Goal: Transaction & Acquisition: Purchase product/service

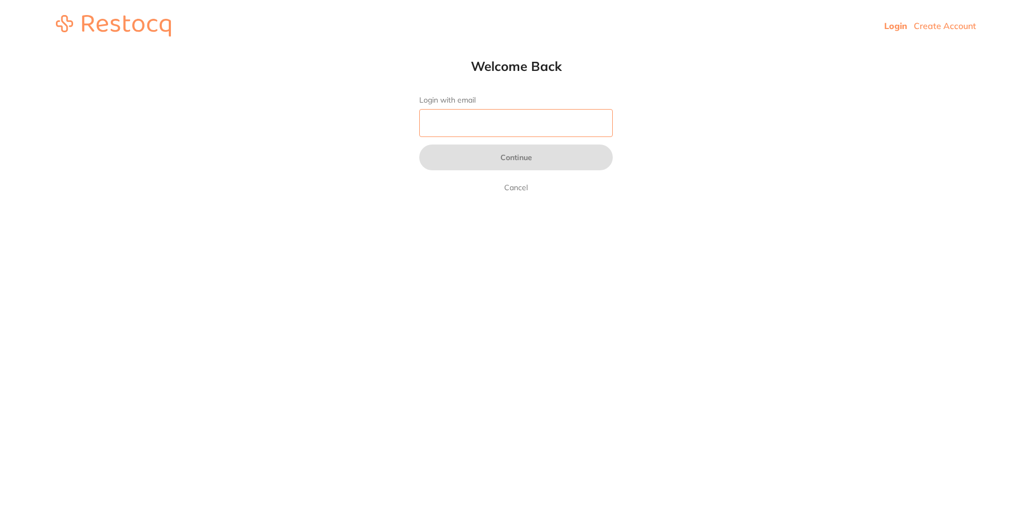
click at [452, 113] on input "Login with email" at bounding box center [515, 123] width 193 height 28
type input "[EMAIL_ADDRESS][PERSON_NAME][DOMAIN_NAME]"
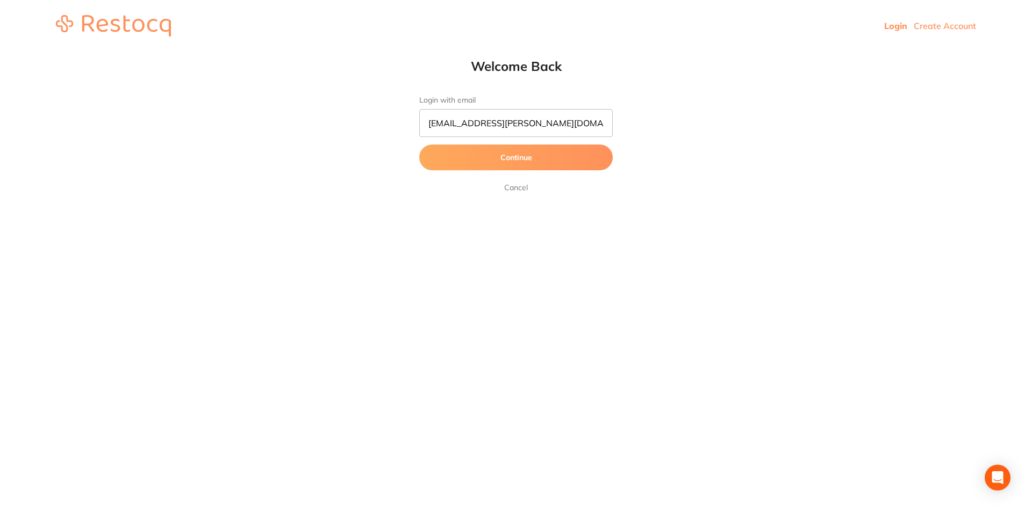
click at [527, 159] on button "Continue" at bounding box center [515, 158] width 193 height 26
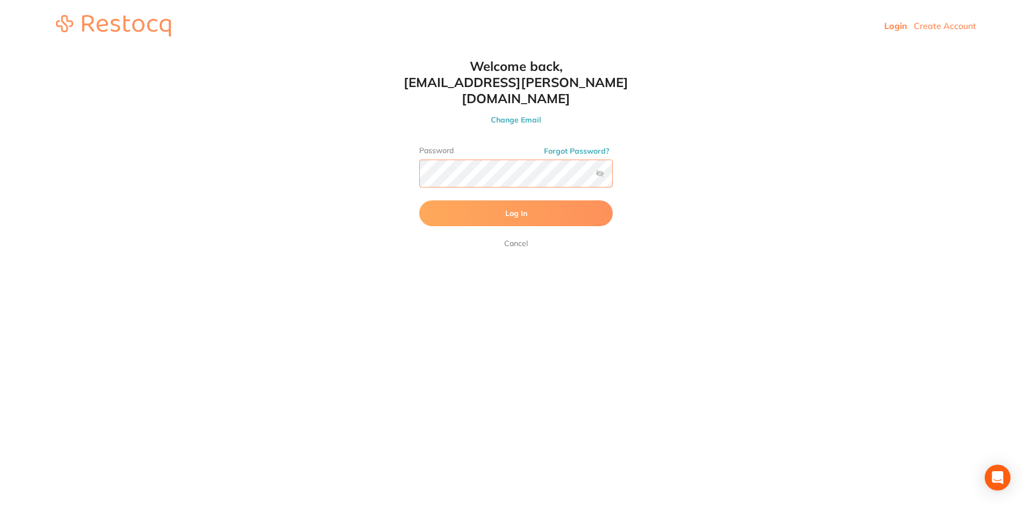
click at [419, 200] on button "Log In" at bounding box center [515, 213] width 193 height 26
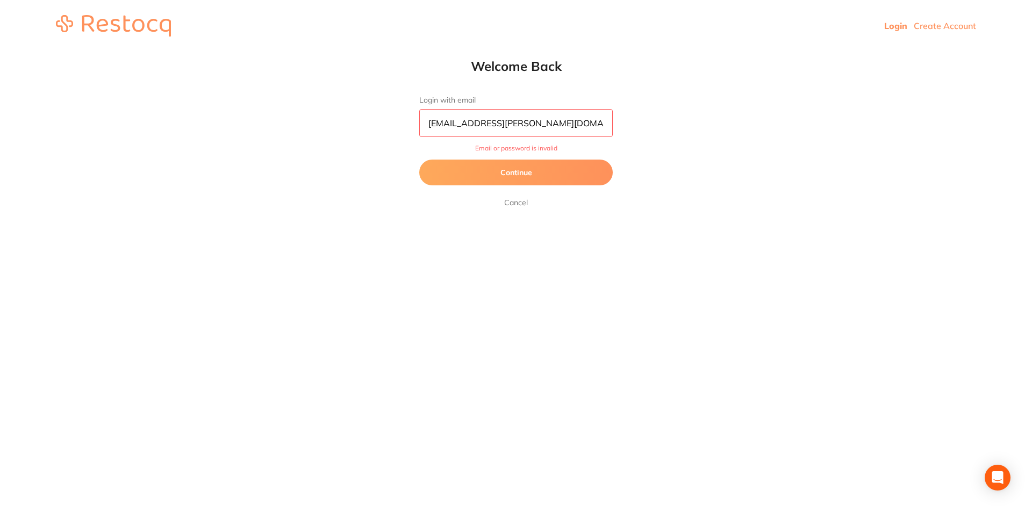
click at [520, 164] on button "Continue" at bounding box center [515, 173] width 193 height 26
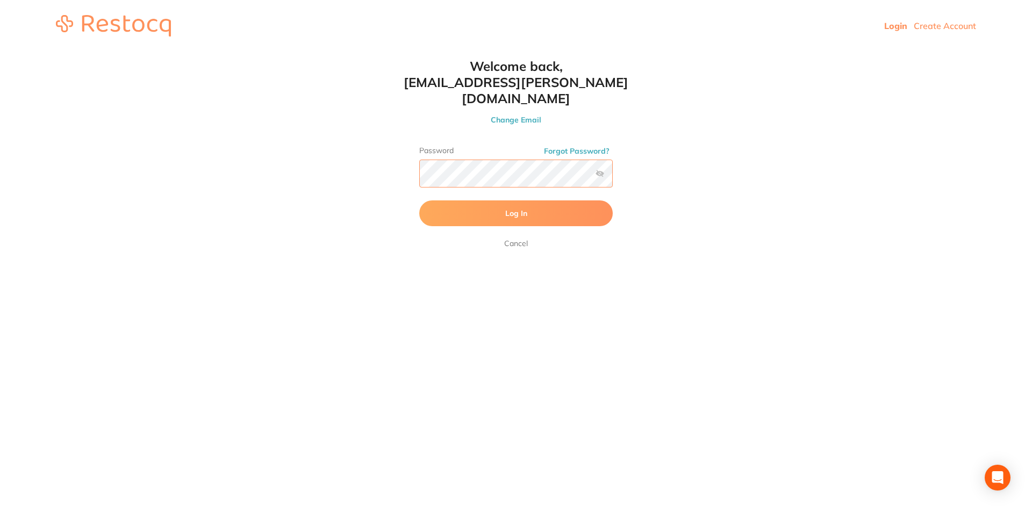
click at [419, 200] on button "Log In" at bounding box center [515, 213] width 193 height 26
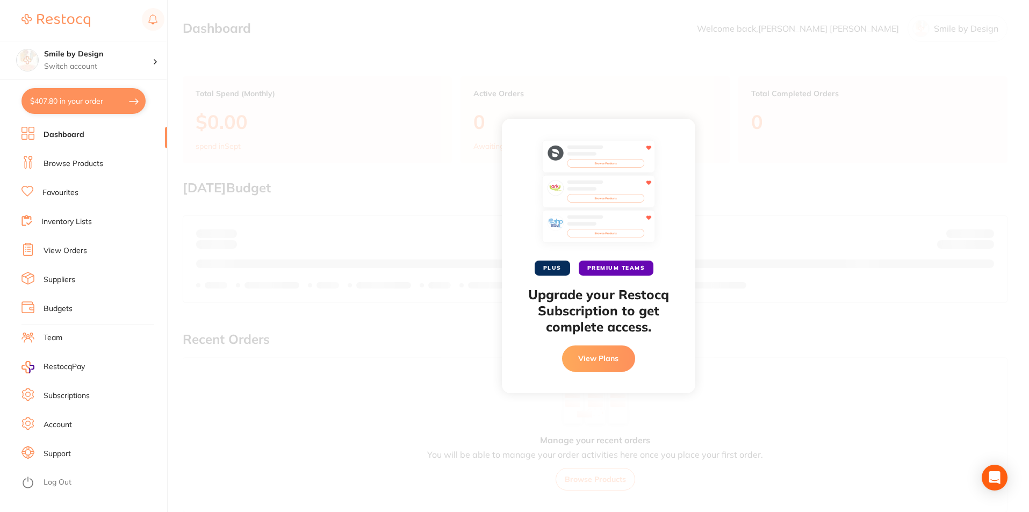
click at [286, 233] on div "PLUS PREMIUM TEAMS Upgrade your Restocq Subscription to get complete access. Vi…" at bounding box center [598, 256] width 861 height 512
click at [105, 80] on div "Smile by Design Switch account" at bounding box center [83, 60] width 167 height 39
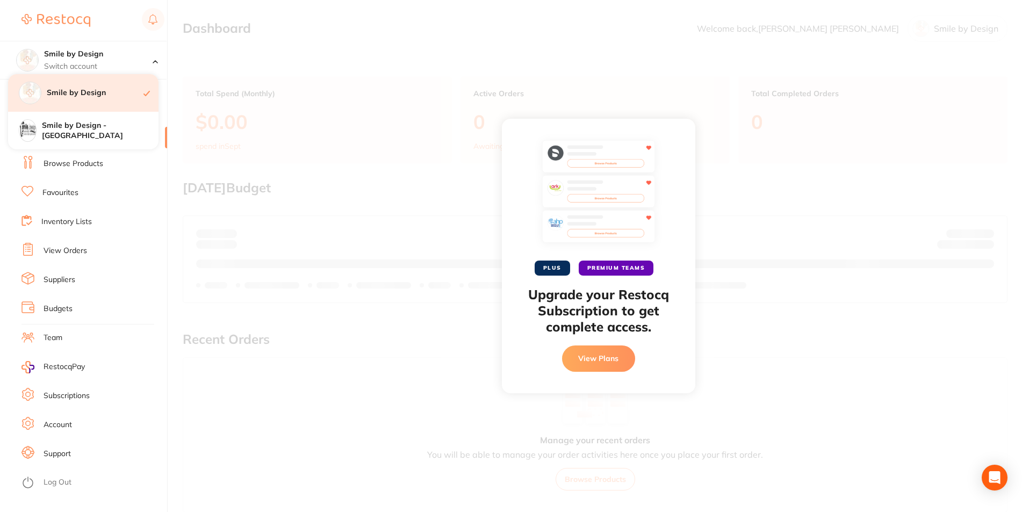
click at [105, 75] on div "Smile by Design" at bounding box center [83, 93] width 150 height 38
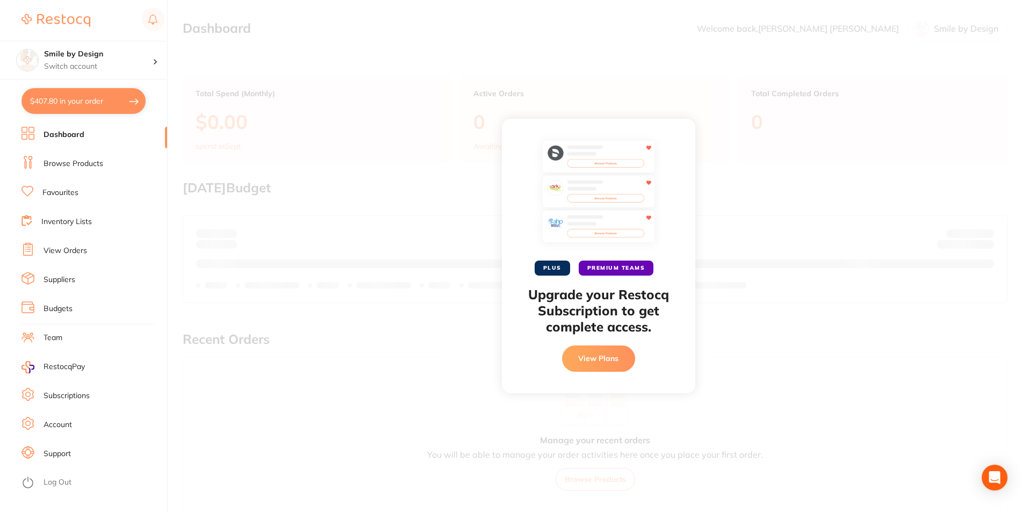
click at [88, 165] on link "Browse Products" at bounding box center [74, 164] width 60 height 11
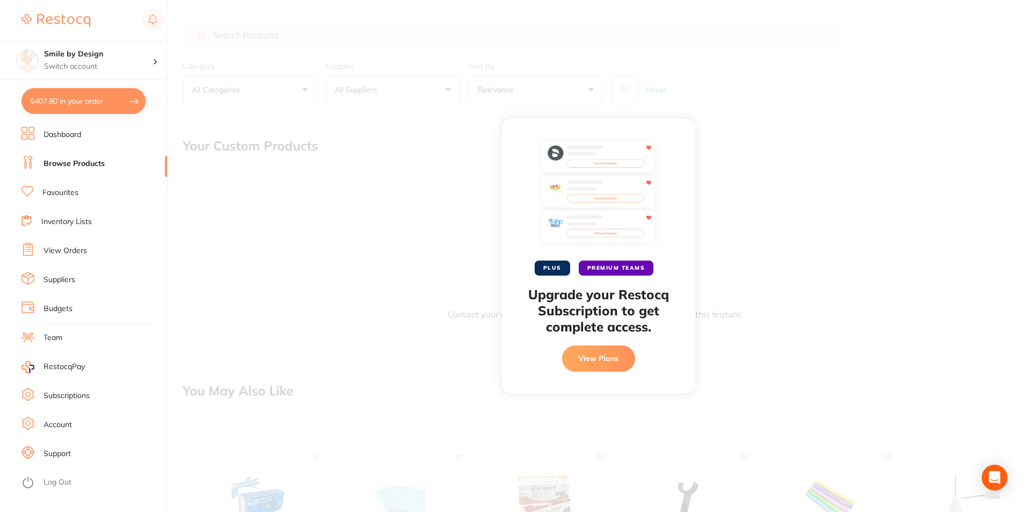
click at [687, 134] on div "PLUS PREMIUM TEAMS Upgrade your Restocq Subscription to get complete access. Vi…" at bounding box center [598, 256] width 193 height 274
drag, startPoint x: 251, startPoint y: 355, endPoint x: 548, endPoint y: 429, distance: 305.6
click at [252, 355] on div "PLUS PREMIUM TEAMS Upgrade your Restocq Subscription to get complete access. Vi…" at bounding box center [598, 256] width 861 height 512
click at [531, 387] on div "PLUS PREMIUM TEAMS Upgrade your Restocq Subscription to get complete access. Vi…" at bounding box center [598, 256] width 193 height 274
click at [590, 366] on button "View Plans" at bounding box center [598, 359] width 73 height 26
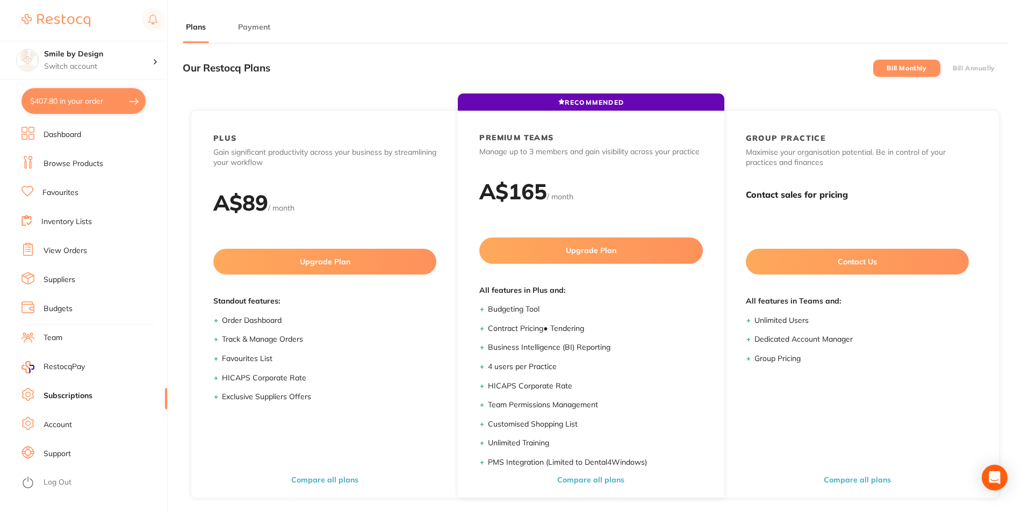
click at [91, 159] on link "Browse Products" at bounding box center [74, 164] width 60 height 11
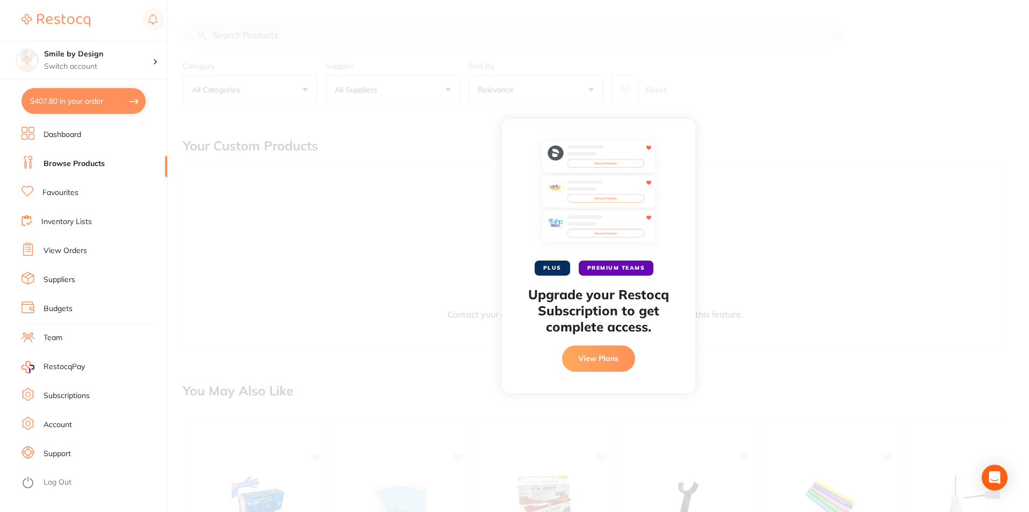
click at [324, 73] on div "PLUS PREMIUM TEAMS Upgrade your Restocq Subscription to get complete access. Vi…" at bounding box center [598, 256] width 861 height 512
click at [97, 66] on p "Switch account" at bounding box center [98, 66] width 109 height 11
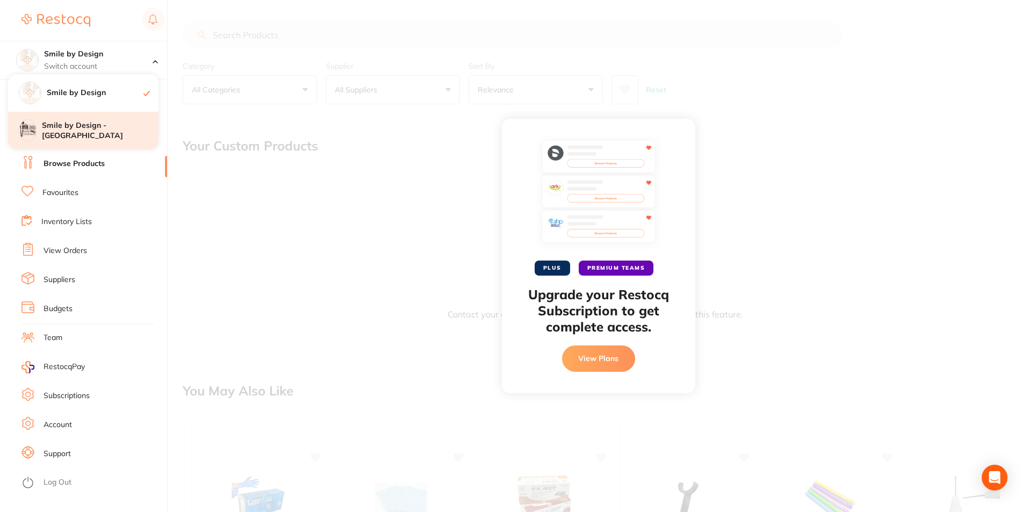
click at [94, 124] on h4 "Smile by Design - [GEOGRAPHIC_DATA]" at bounding box center [100, 130] width 117 height 21
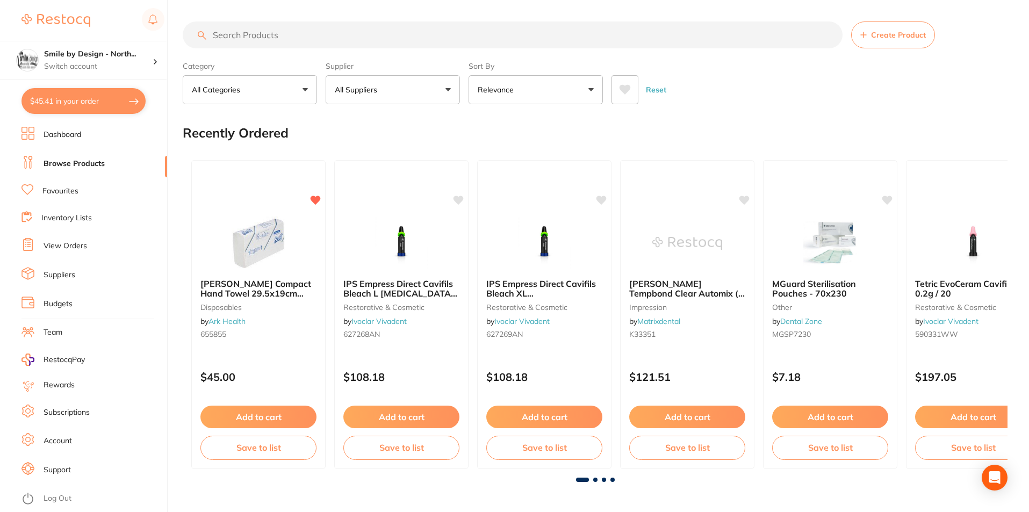
click at [314, 40] on input "search" at bounding box center [513, 34] width 660 height 27
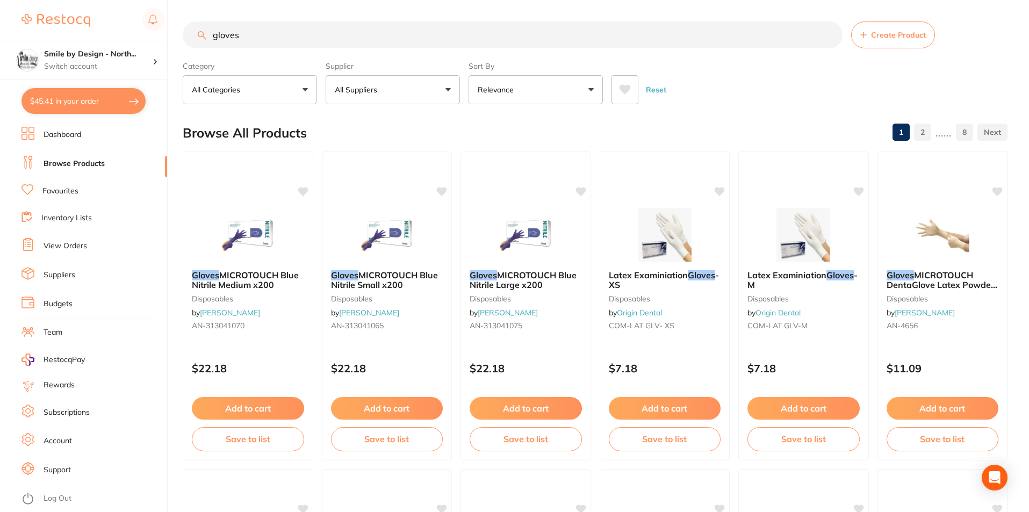
type input "gloves"
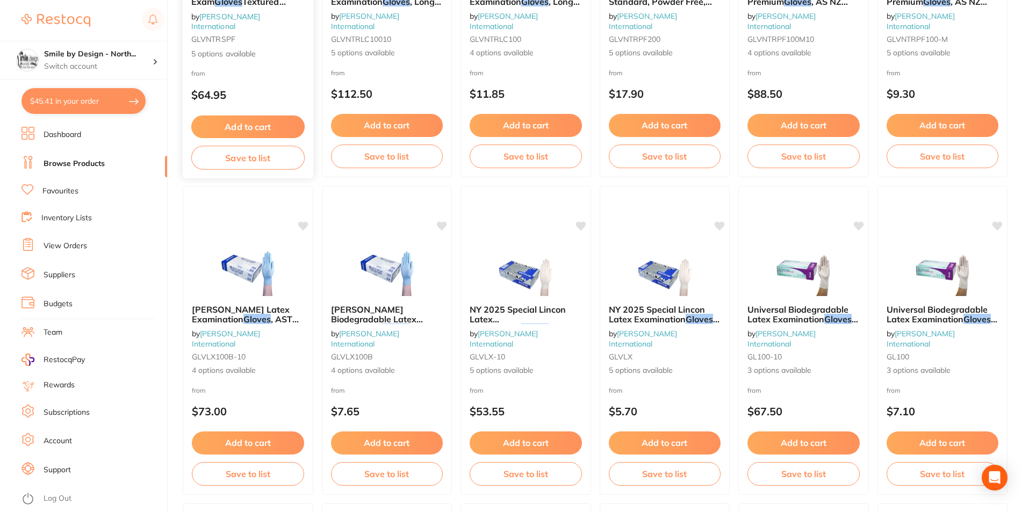
scroll to position [1021, 0]
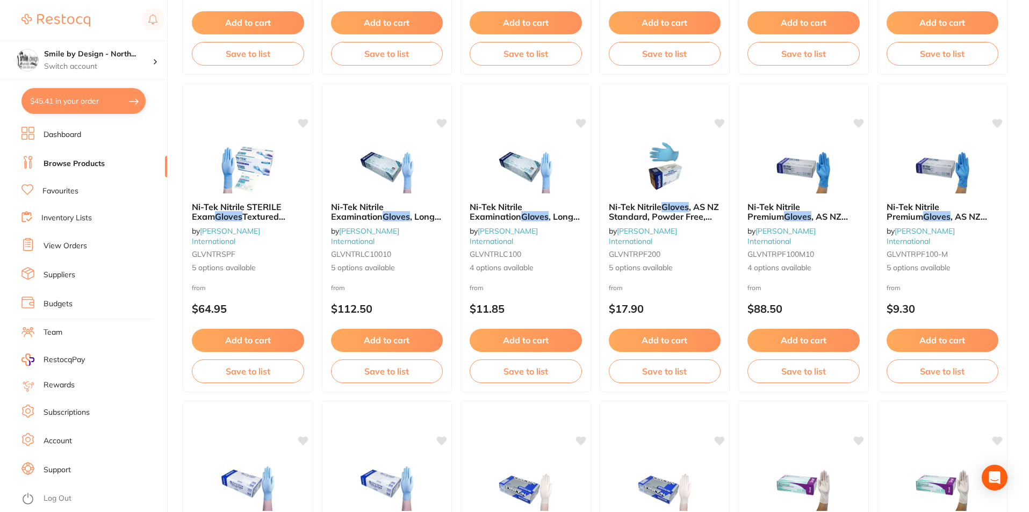
click at [91, 186] on li "Favourites" at bounding box center [94, 191] width 146 height 14
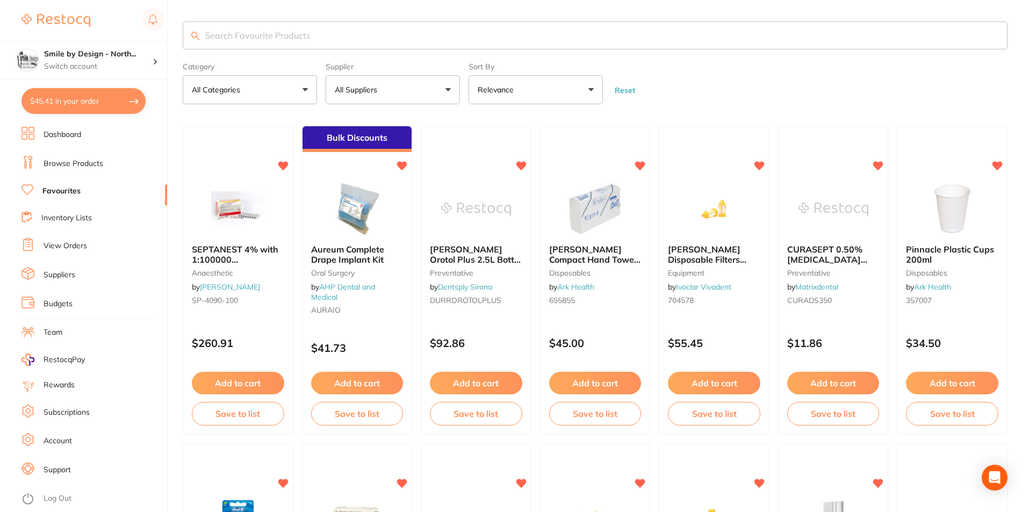
click at [412, 31] on input "search" at bounding box center [595, 35] width 825 height 28
click at [413, 32] on input "search" at bounding box center [595, 35] width 825 height 28
type input "gloves"
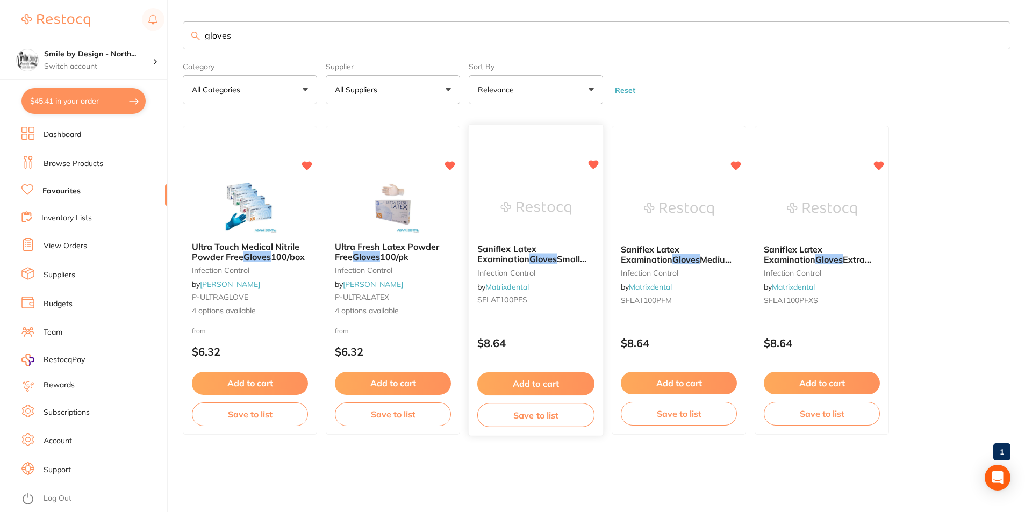
click at [557, 383] on button "Add to cart" at bounding box center [535, 383] width 117 height 23
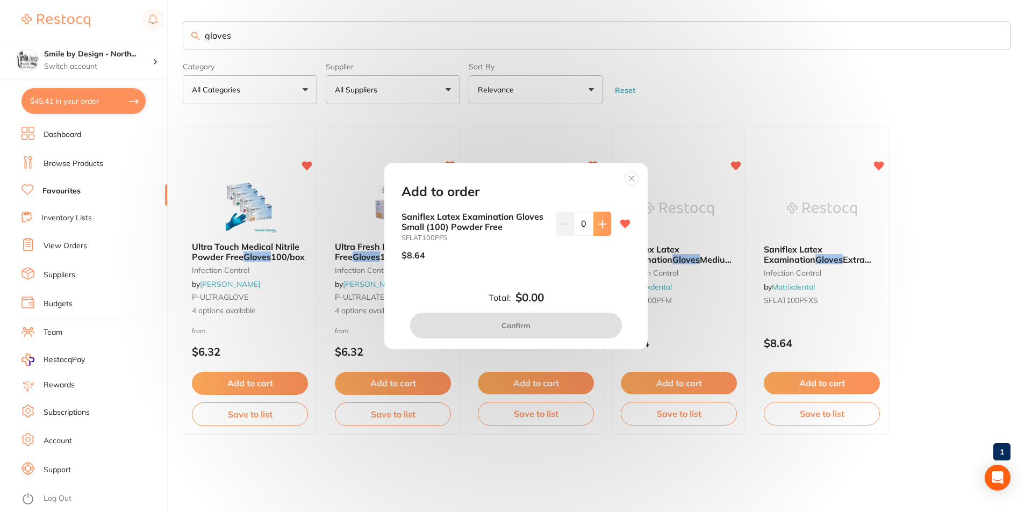
click at [601, 225] on icon at bounding box center [602, 224] width 9 height 9
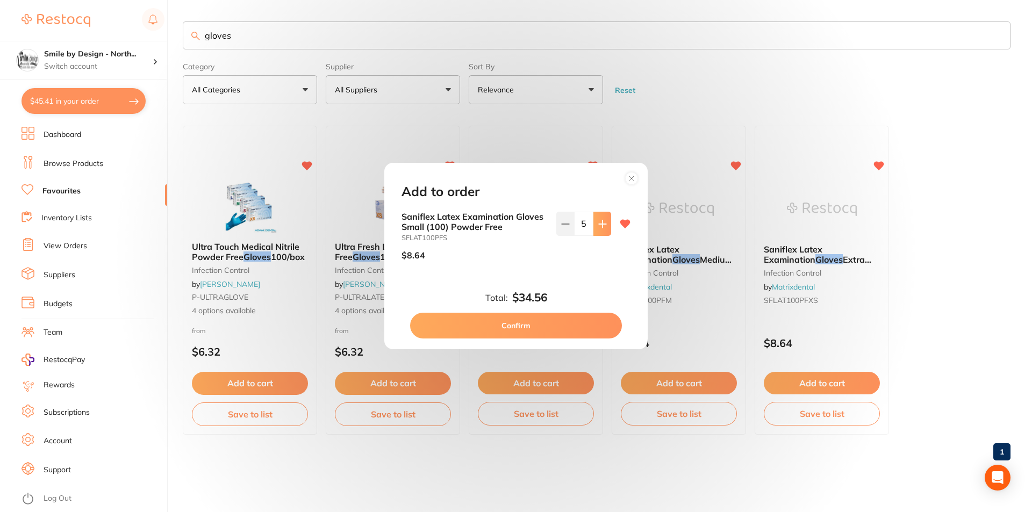
click at [601, 225] on icon at bounding box center [602, 224] width 9 height 9
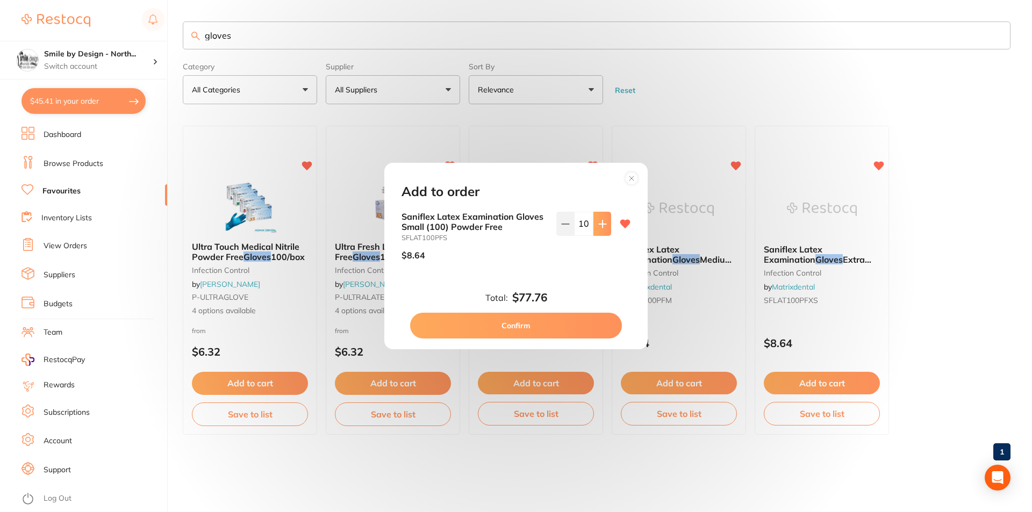
click at [601, 225] on icon at bounding box center [602, 224] width 9 height 9
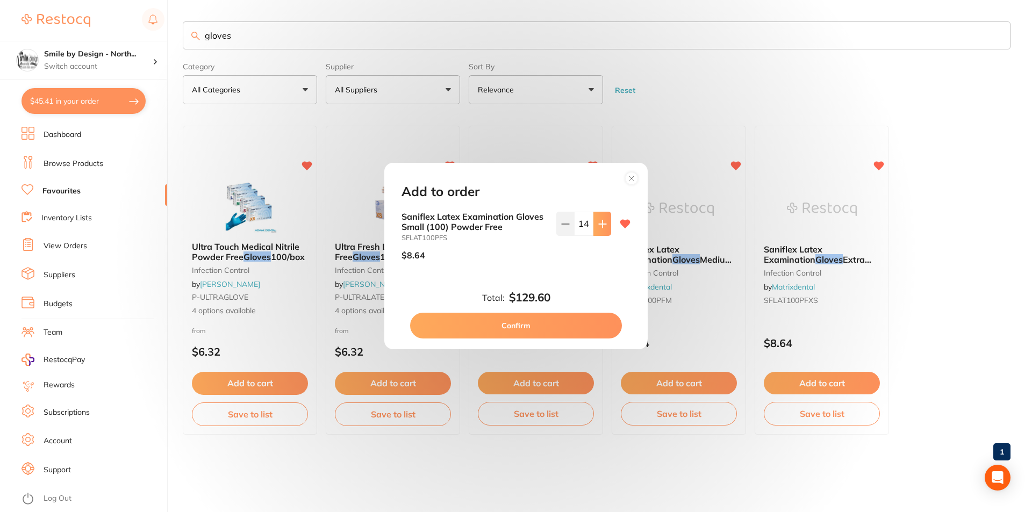
type input "15"
click at [556, 329] on button "Confirm" at bounding box center [516, 326] width 212 height 26
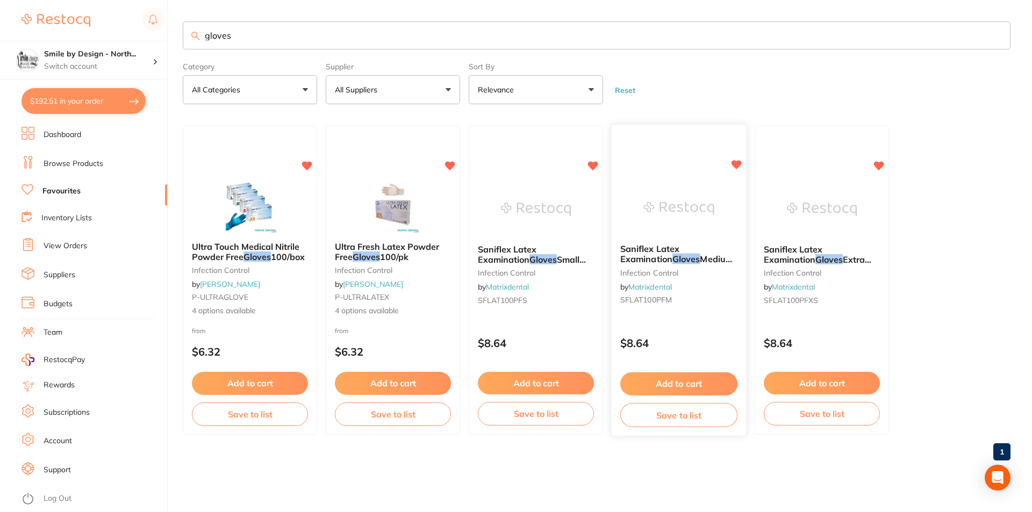
click at [672, 386] on button "Add to cart" at bounding box center [678, 383] width 117 height 23
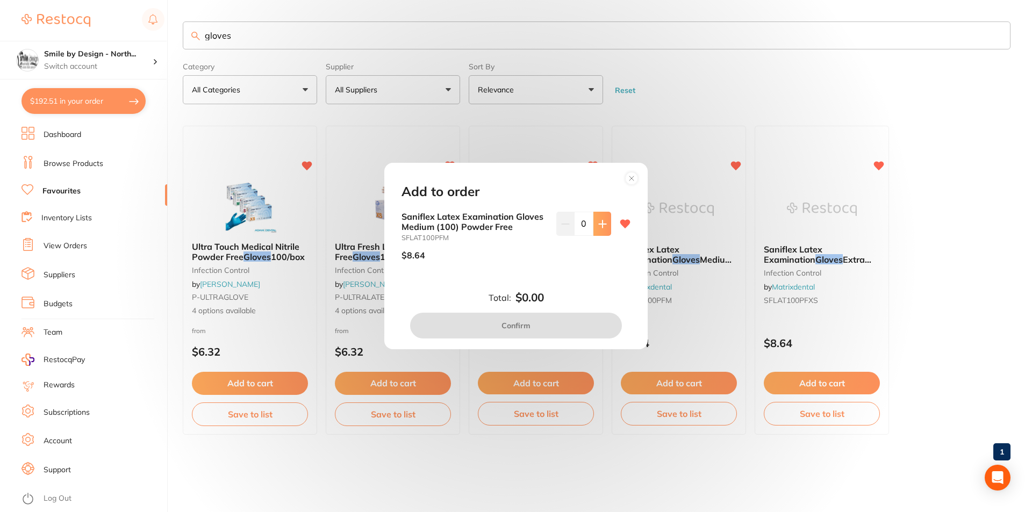
click at [594, 229] on button at bounding box center [602, 224] width 18 height 24
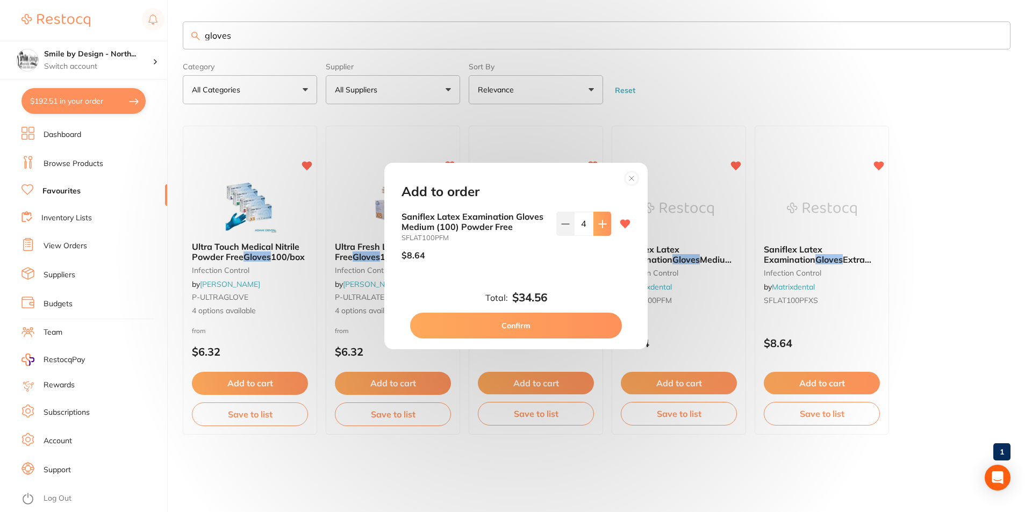
type input "5"
click at [580, 313] on button "Confirm" at bounding box center [516, 326] width 212 height 26
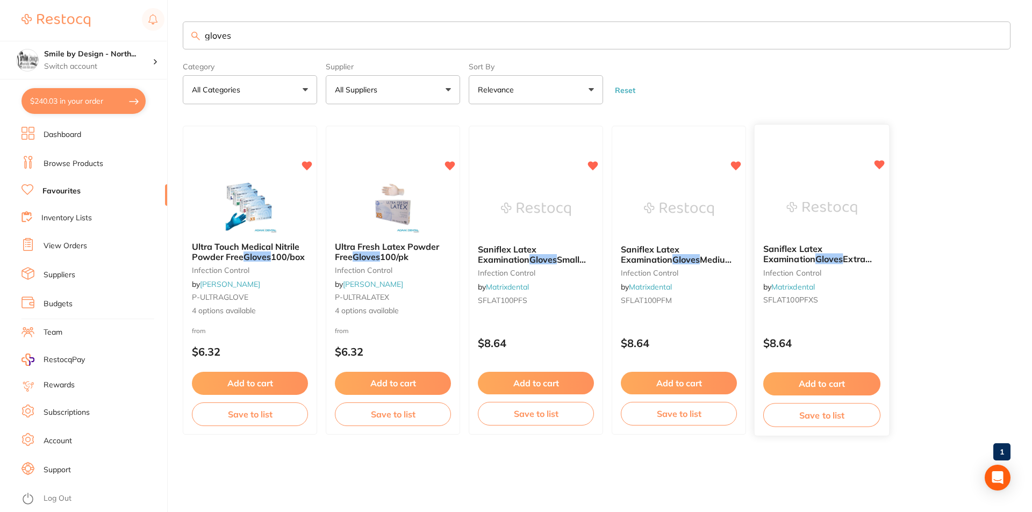
click at [824, 389] on button "Add to cart" at bounding box center [821, 383] width 117 height 23
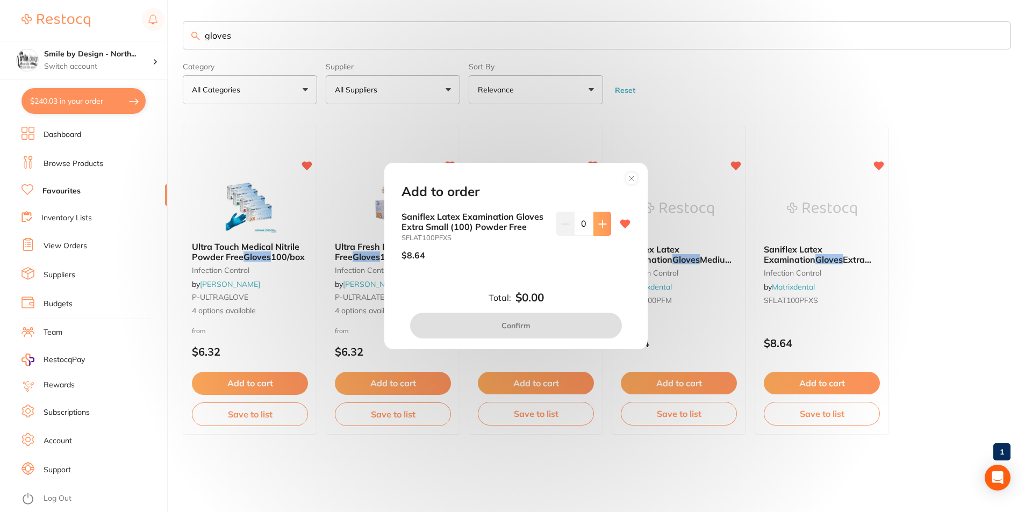
click at [602, 229] on button at bounding box center [602, 224] width 18 height 24
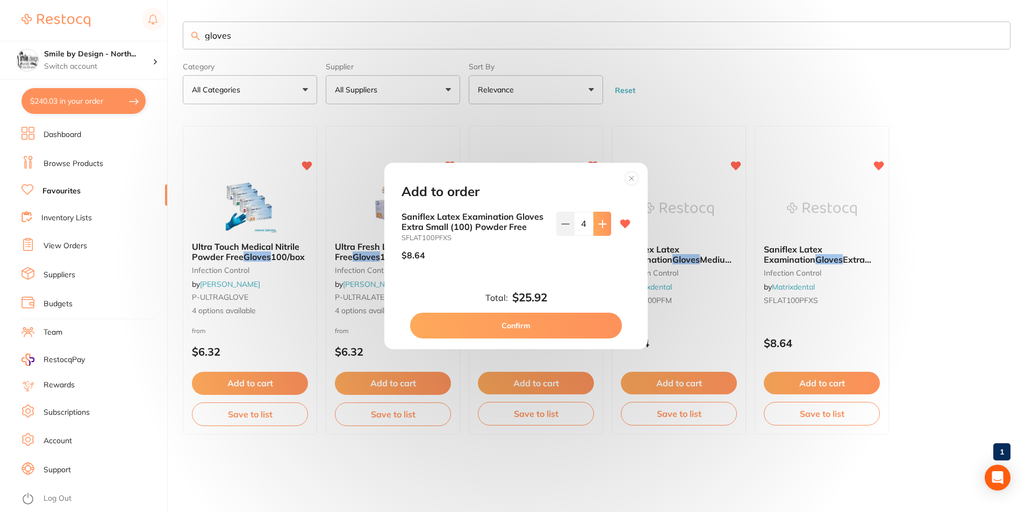
type input "5"
click at [565, 327] on button "Confirm" at bounding box center [516, 326] width 212 height 26
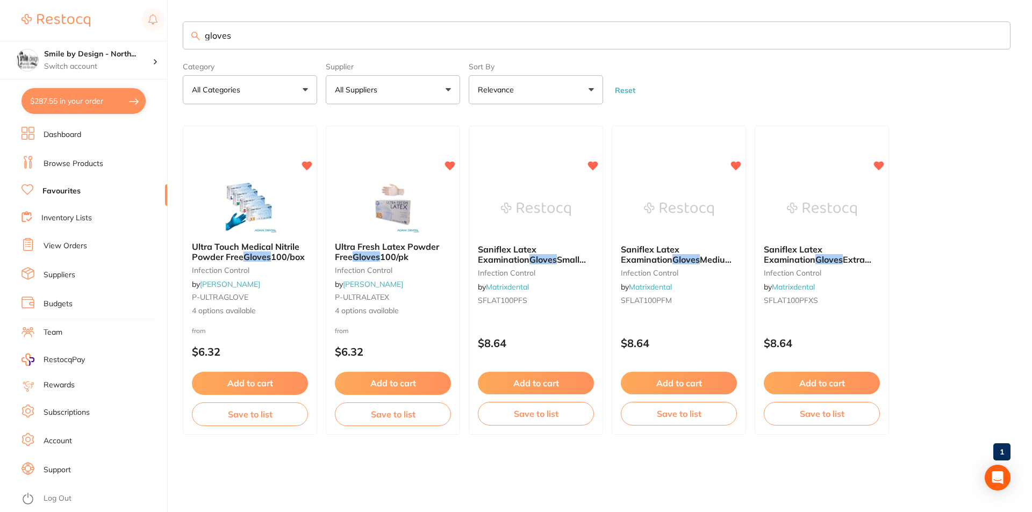
click at [308, 35] on input "gloves" at bounding box center [597, 35] width 828 height 28
drag, startPoint x: 299, startPoint y: 40, endPoint x: 207, endPoint y: 56, distance: 93.3
click at [207, 56] on section "gloves Category All Categories All Categories infection control Clear Category …" at bounding box center [597, 62] width 828 height 83
type input "porcelain etch"
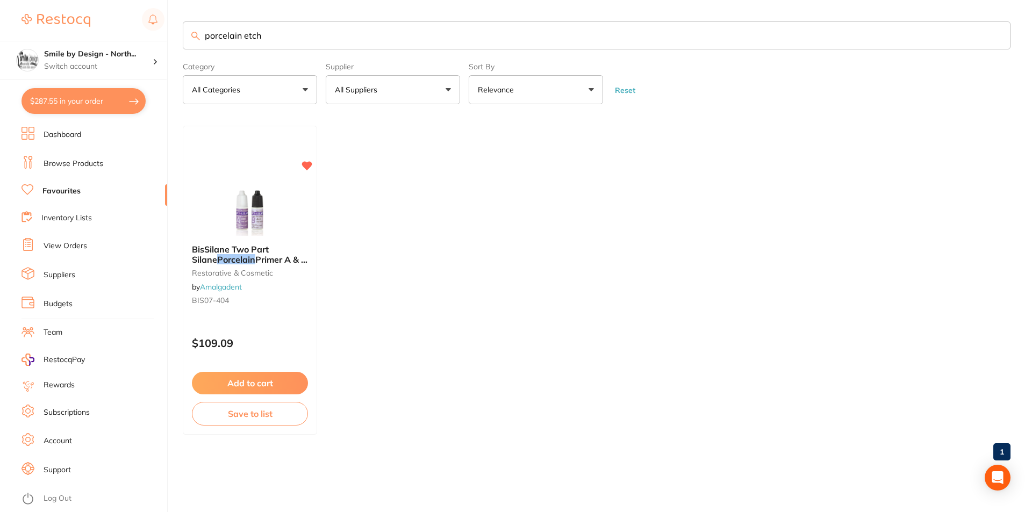
click at [92, 167] on link "Browse Products" at bounding box center [74, 164] width 60 height 11
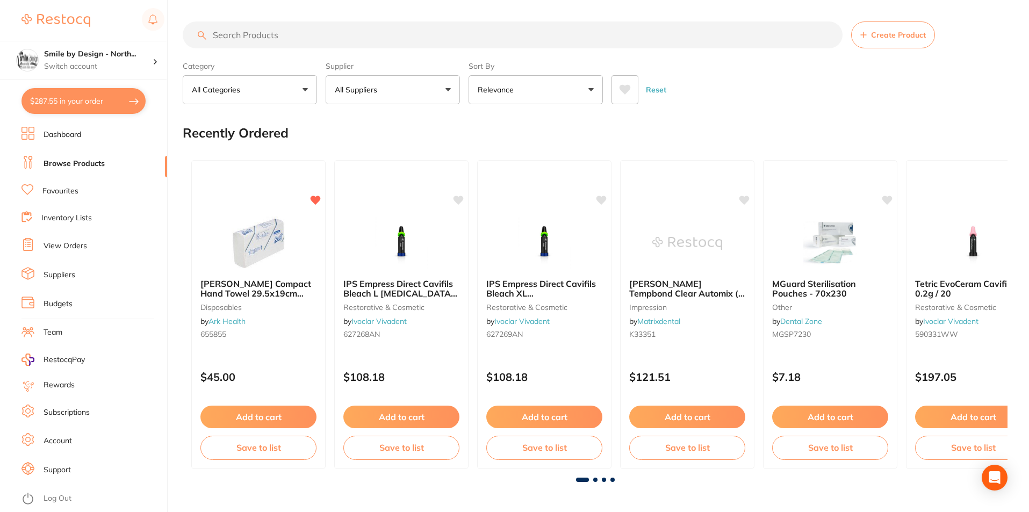
click at [251, 38] on input "search" at bounding box center [513, 34] width 660 height 27
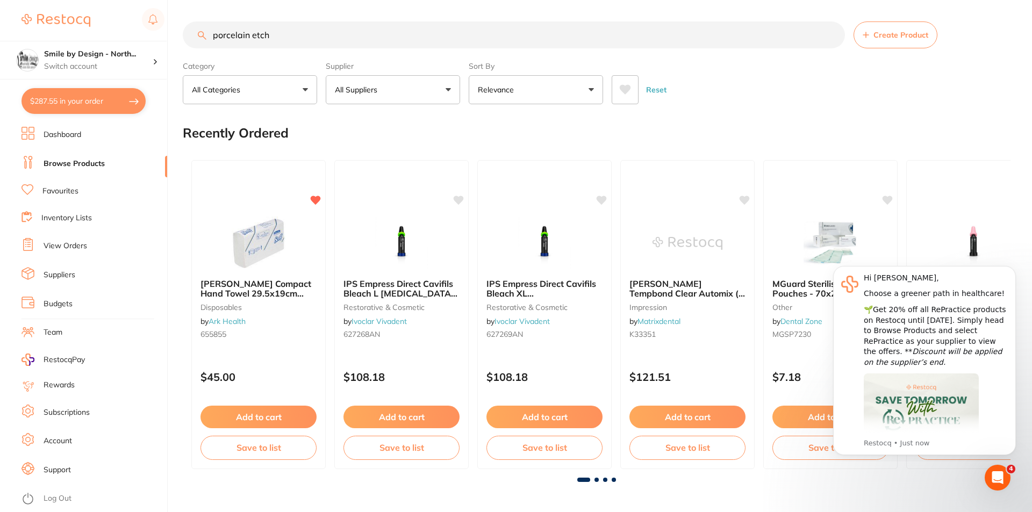
type input "porcelain etch"
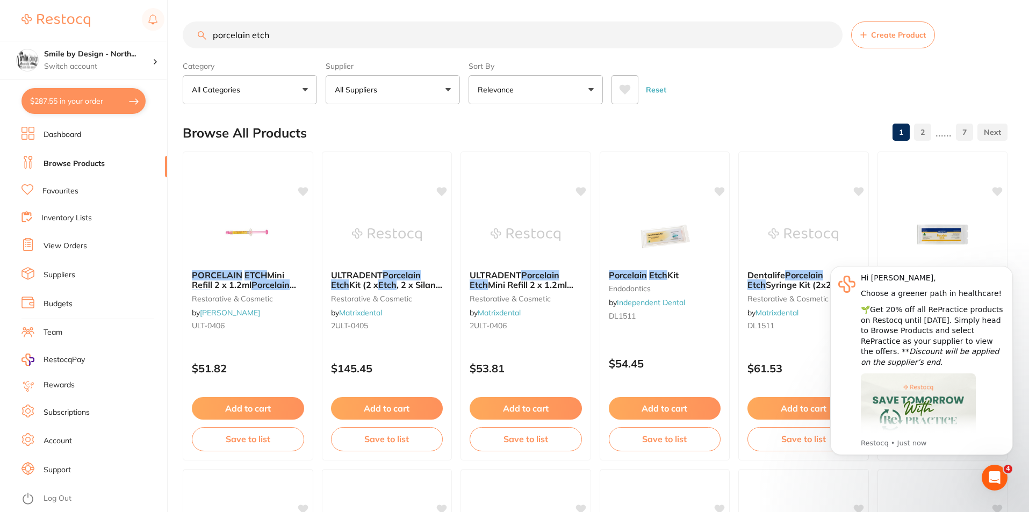
click at [568, 88] on button "Relevance" at bounding box center [536, 89] width 134 height 29
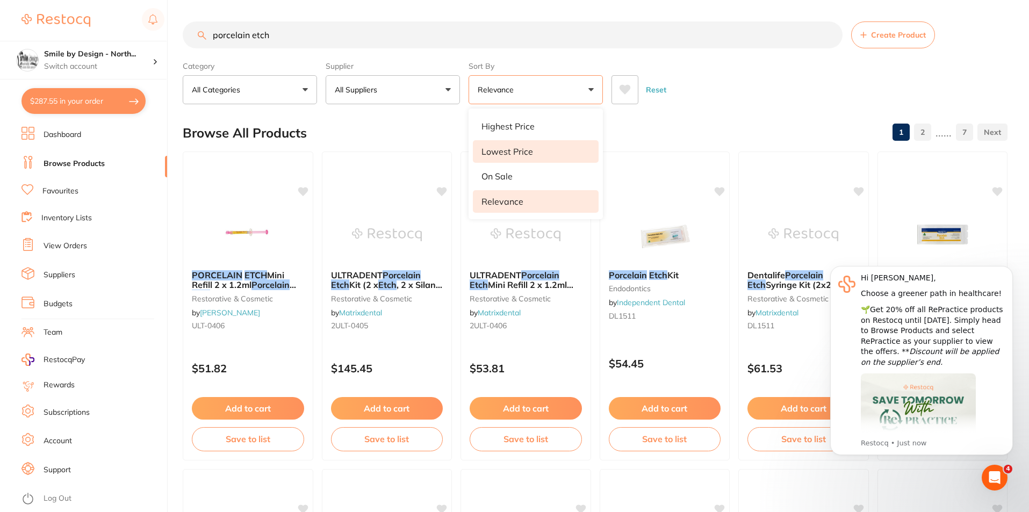
click at [543, 148] on li "Lowest Price" at bounding box center [536, 151] width 126 height 23
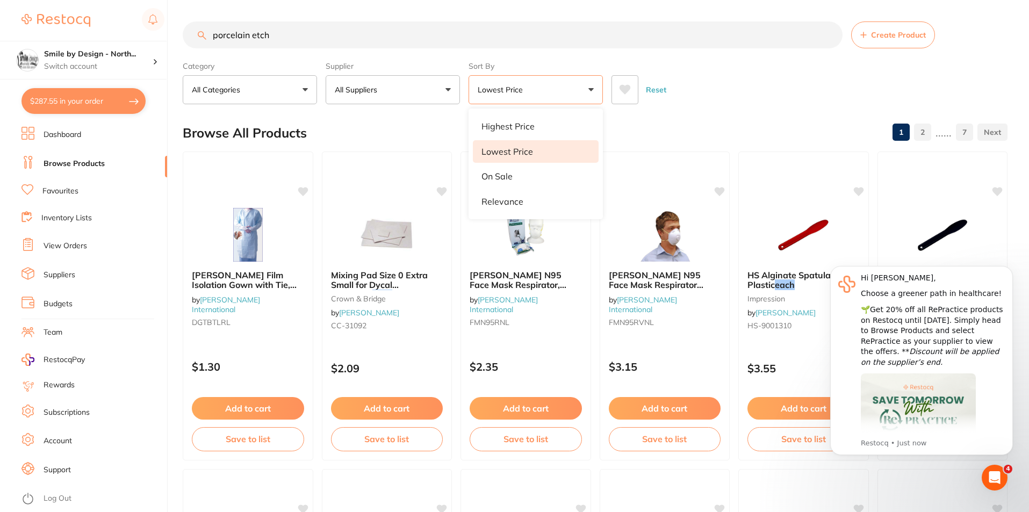
click at [764, 77] on div "Reset" at bounding box center [805, 86] width 387 height 38
click at [549, 98] on button "Lowest Price" at bounding box center [536, 89] width 134 height 29
click at [523, 195] on li "Relevance" at bounding box center [536, 201] width 126 height 23
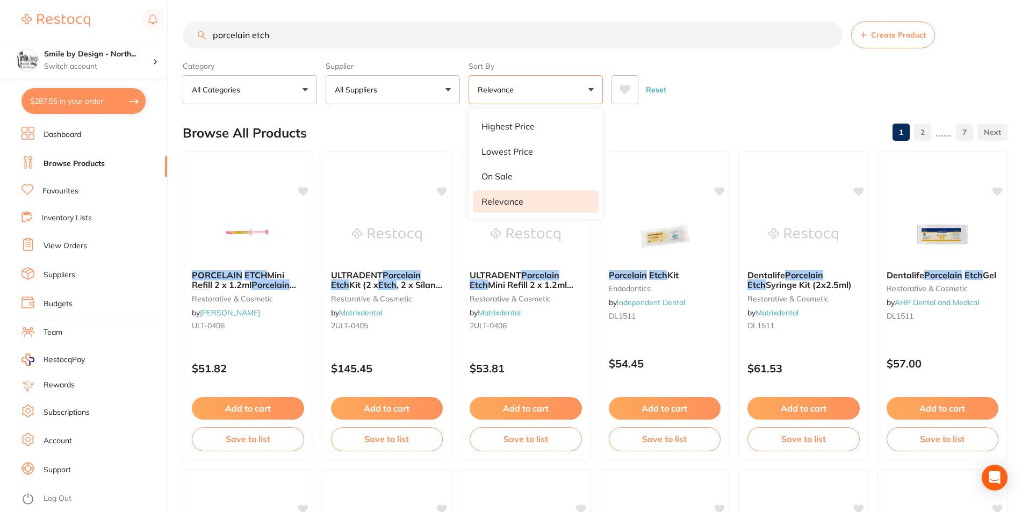
click at [757, 96] on div "Reset" at bounding box center [805, 86] width 387 height 38
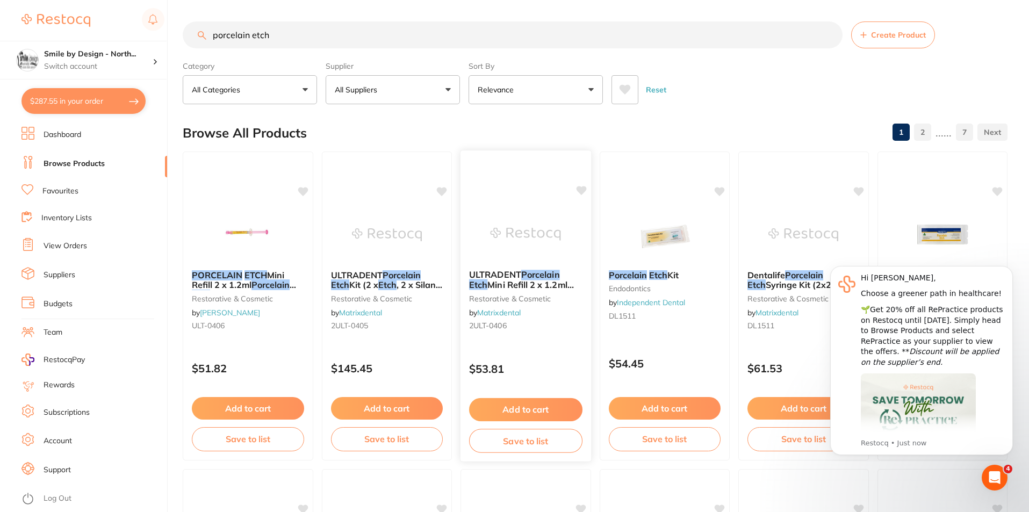
click at [549, 276] on em "Porcelain" at bounding box center [540, 274] width 39 height 11
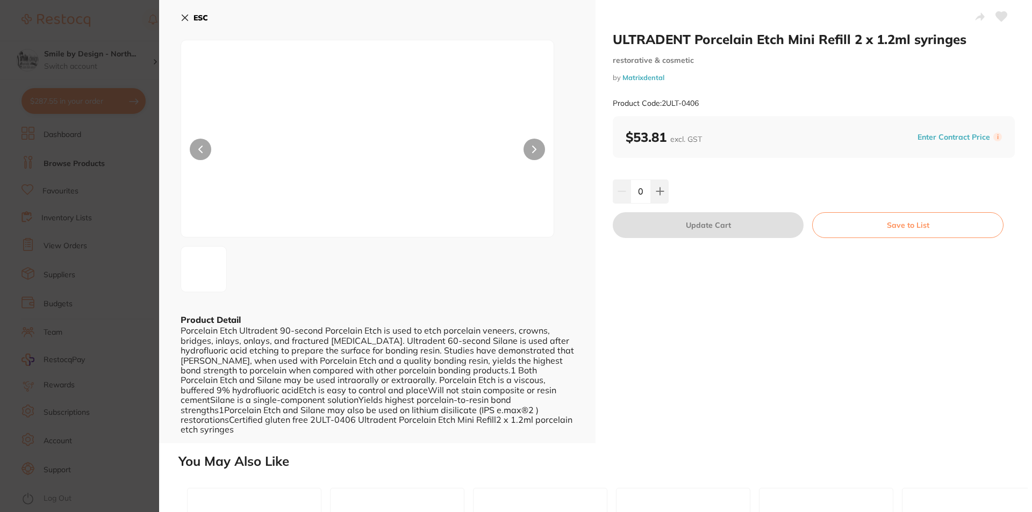
click at [197, 19] on b "ESC" at bounding box center [200, 18] width 15 height 10
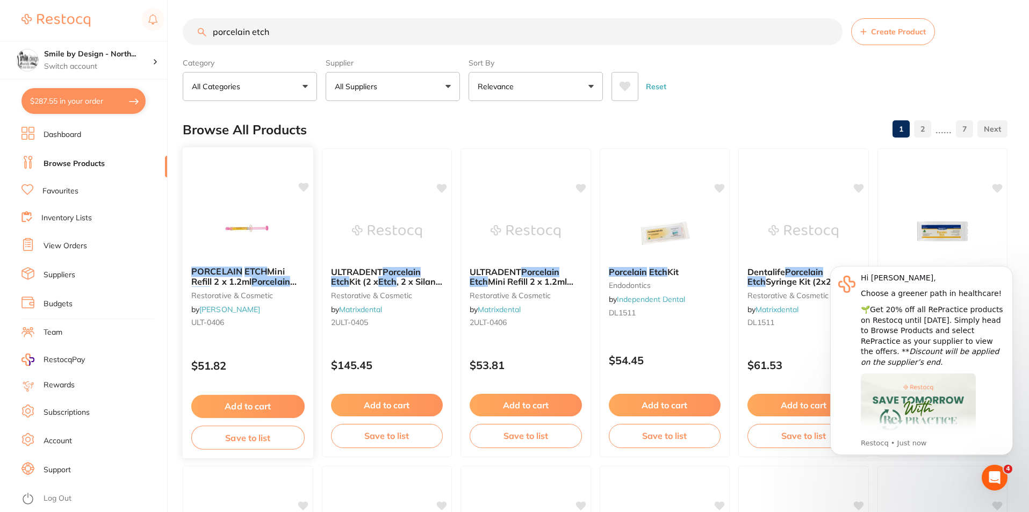
click at [250, 262] on div "PORCELAIN ETCH Mini Refill 2 x 1.2ml Porcelain Etch restorative & cosmetic by H…" at bounding box center [248, 299] width 131 height 82
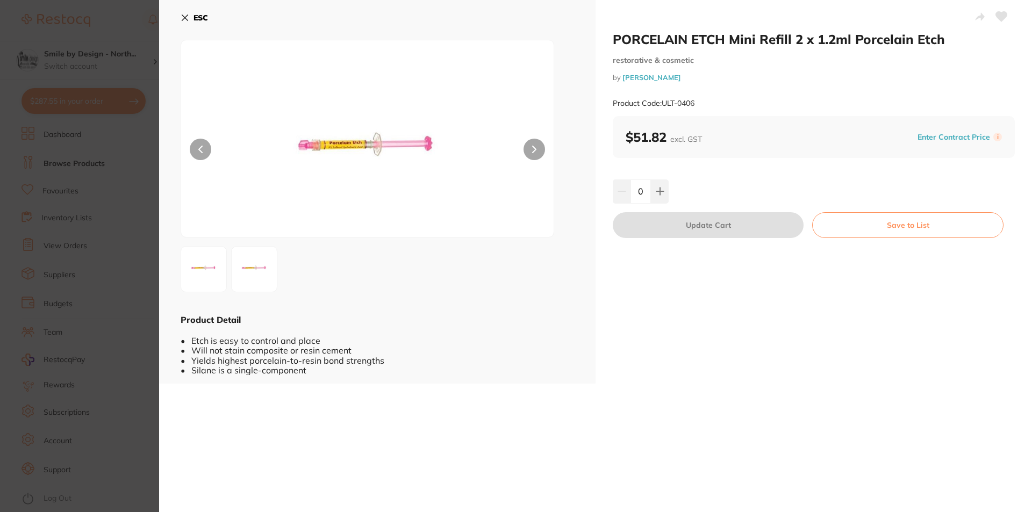
click at [199, 17] on b "ESC" at bounding box center [200, 18] width 15 height 10
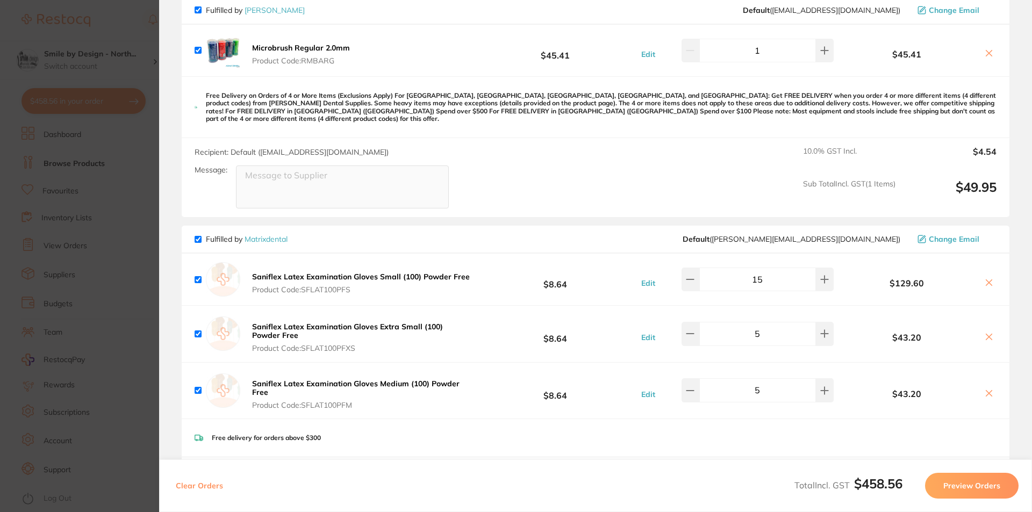
scroll to position [484, 0]
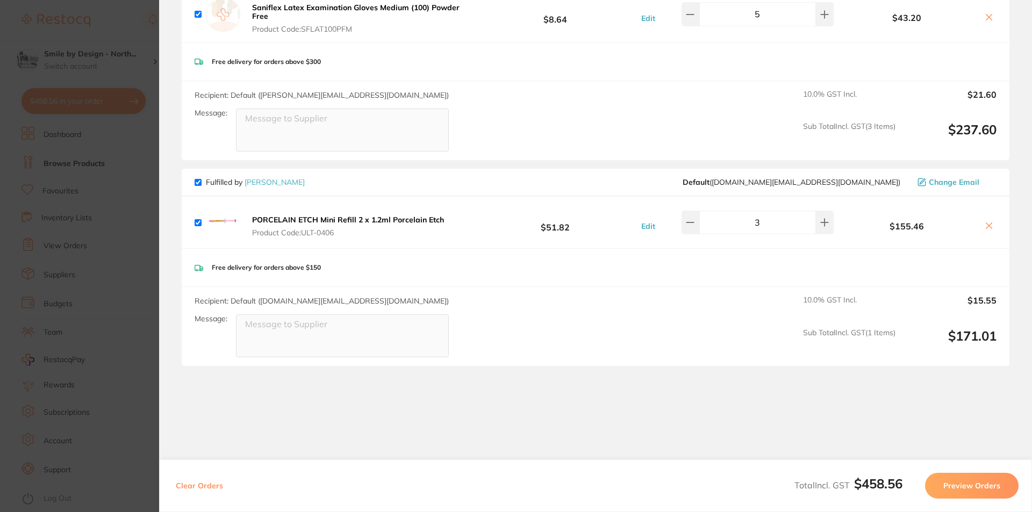
click at [102, 311] on section "Update RRP Set your pre negotiated price for this item. Item Agreed RRP (excl. …" at bounding box center [516, 256] width 1032 height 512
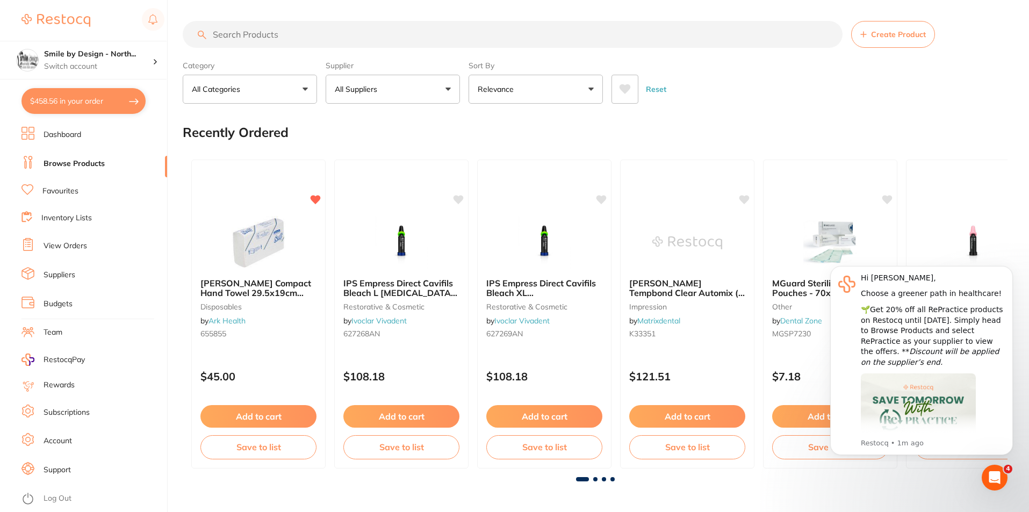
scroll to position [0, 0]
click at [262, 40] on input "search" at bounding box center [513, 34] width 660 height 27
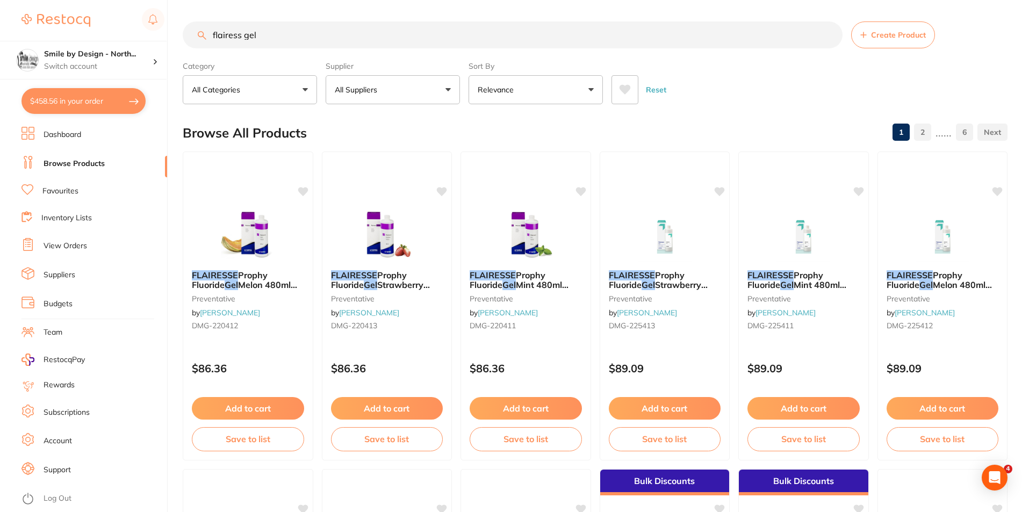
type input "flairess gel"
click at [571, 94] on button "Relevance" at bounding box center [536, 89] width 134 height 29
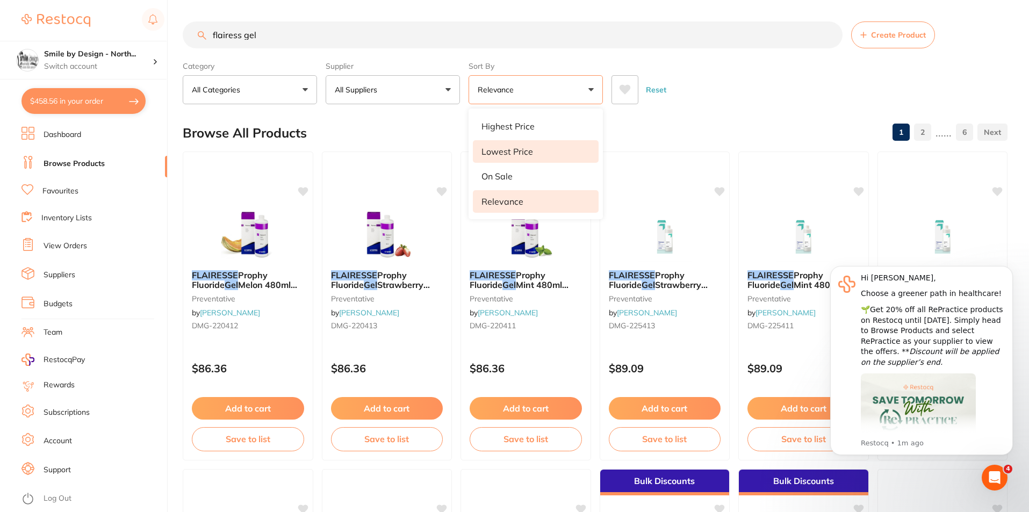
click at [547, 155] on li "Lowest Price" at bounding box center [536, 151] width 126 height 23
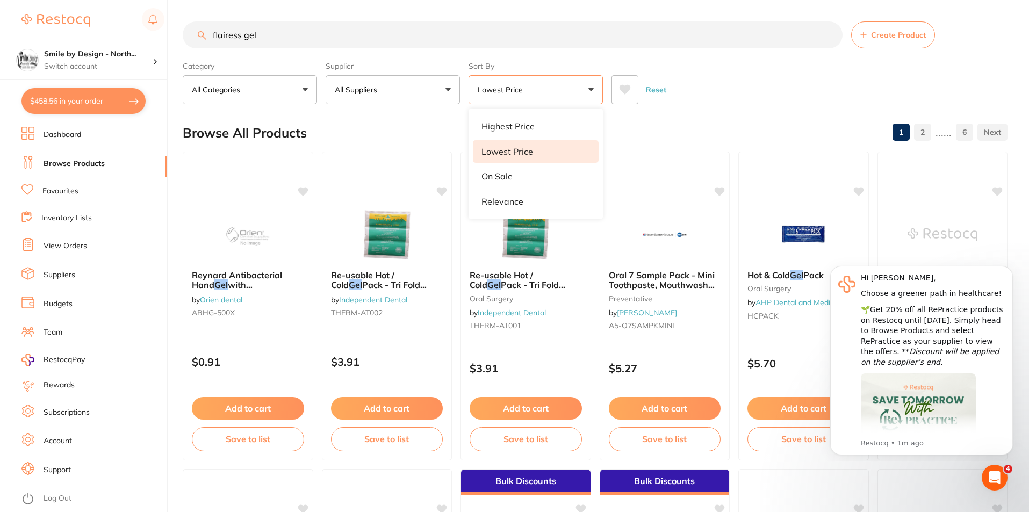
click at [734, 101] on div "Reset" at bounding box center [805, 86] width 387 height 38
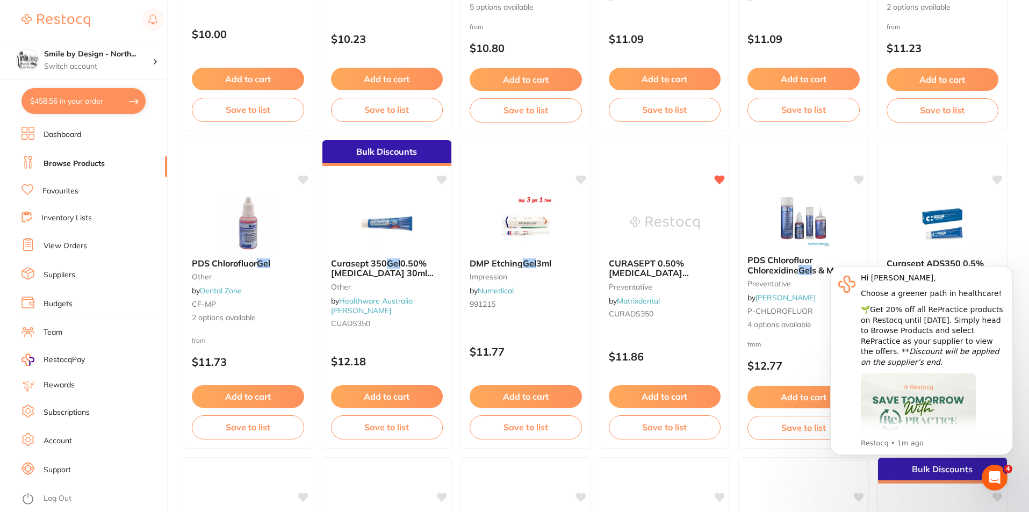
scroll to position [1451, 0]
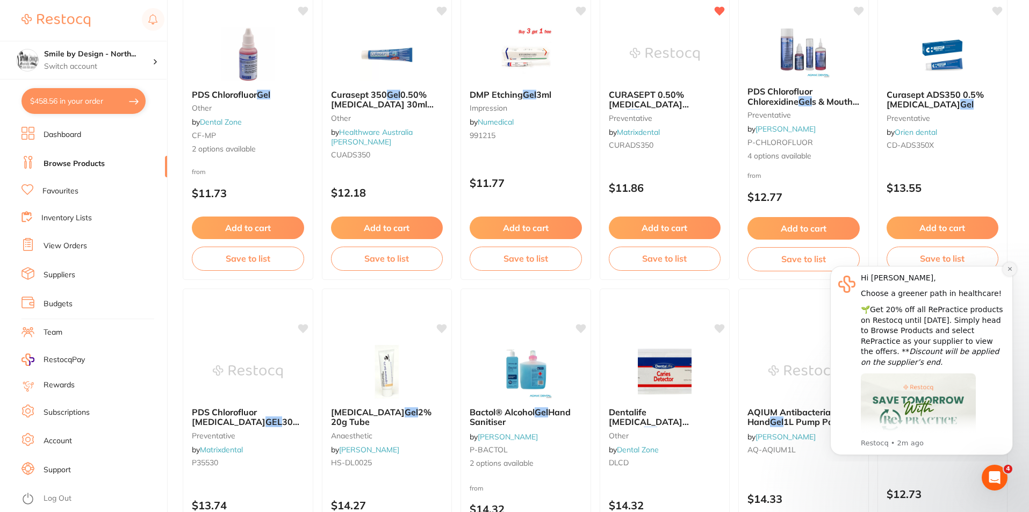
click at [1011, 273] on button "Dismiss notification" at bounding box center [1010, 269] width 14 height 14
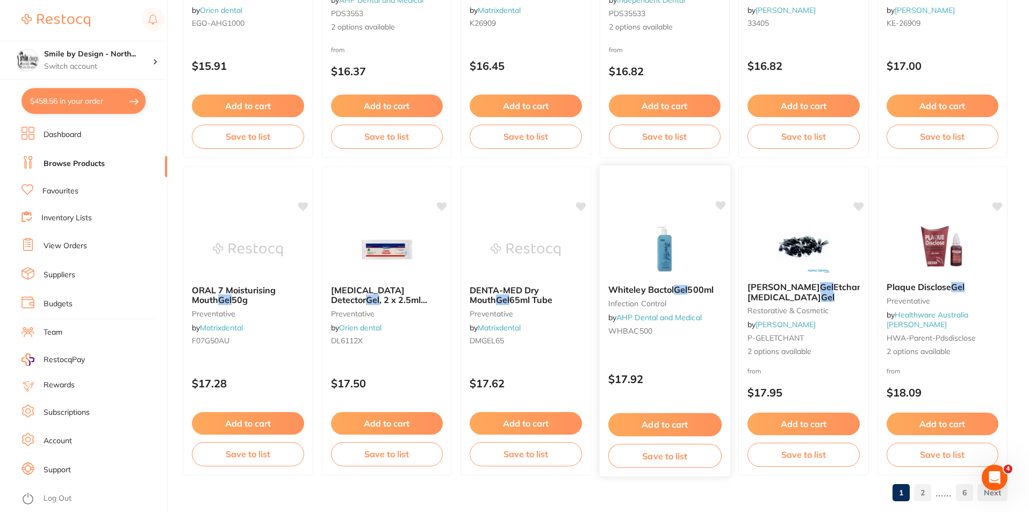
scroll to position [2311, 0]
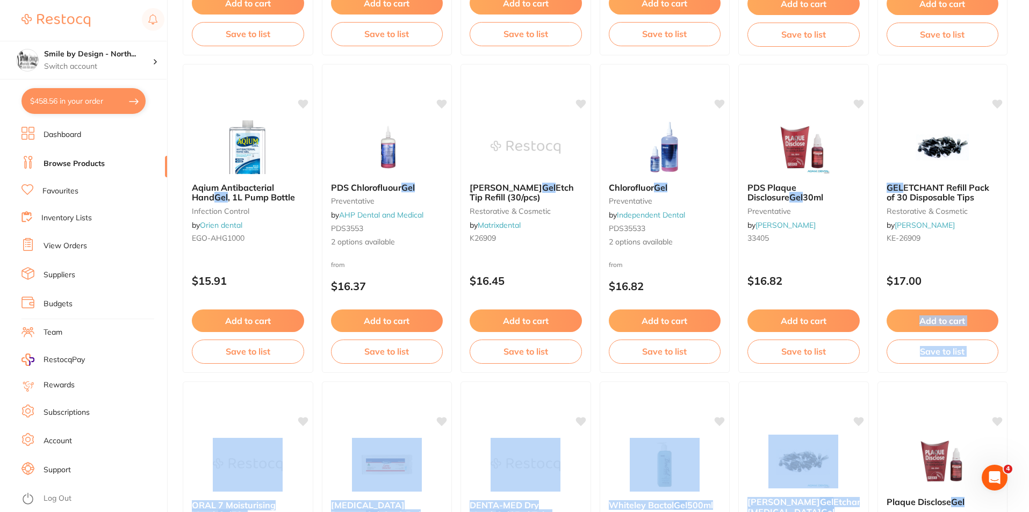
drag, startPoint x: 1027, startPoint y: 386, endPoint x: 1025, endPoint y: 257, distance: 128.5
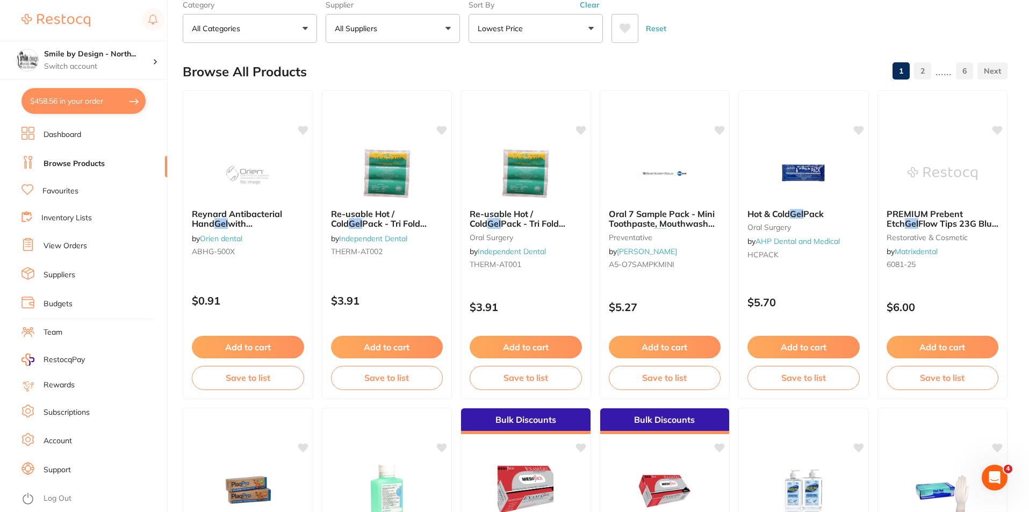
scroll to position [0, 0]
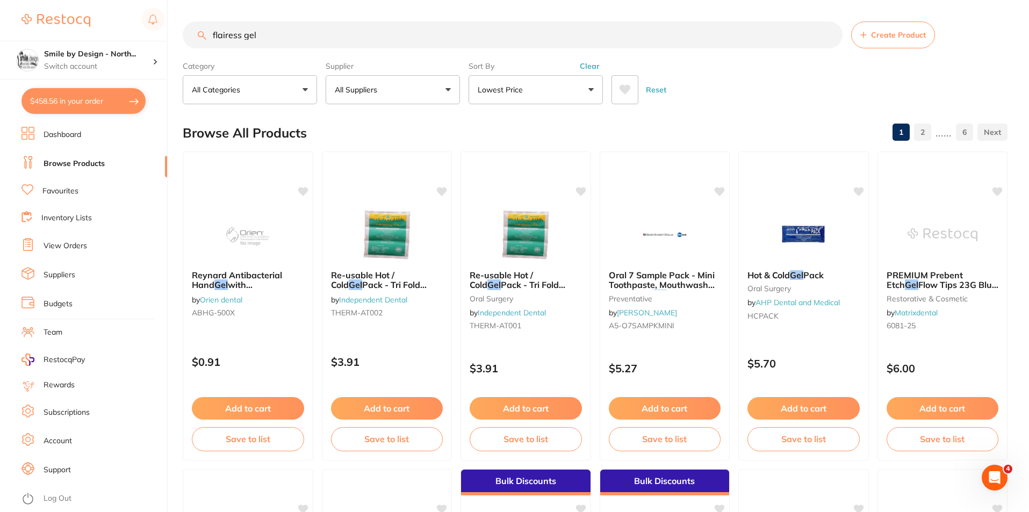
click at [569, 85] on button "Lowest Price" at bounding box center [536, 89] width 134 height 29
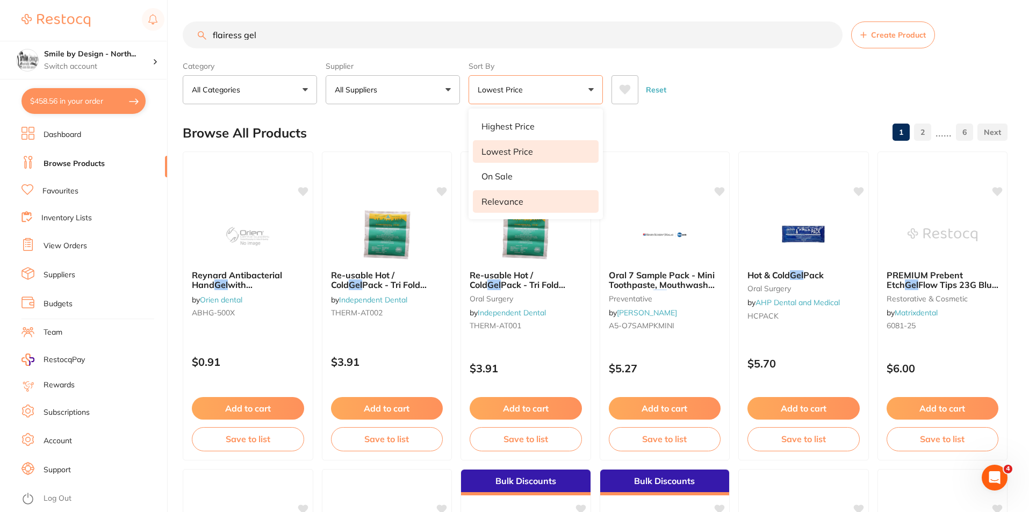
click at [515, 200] on p "Relevance" at bounding box center [502, 202] width 42 height 10
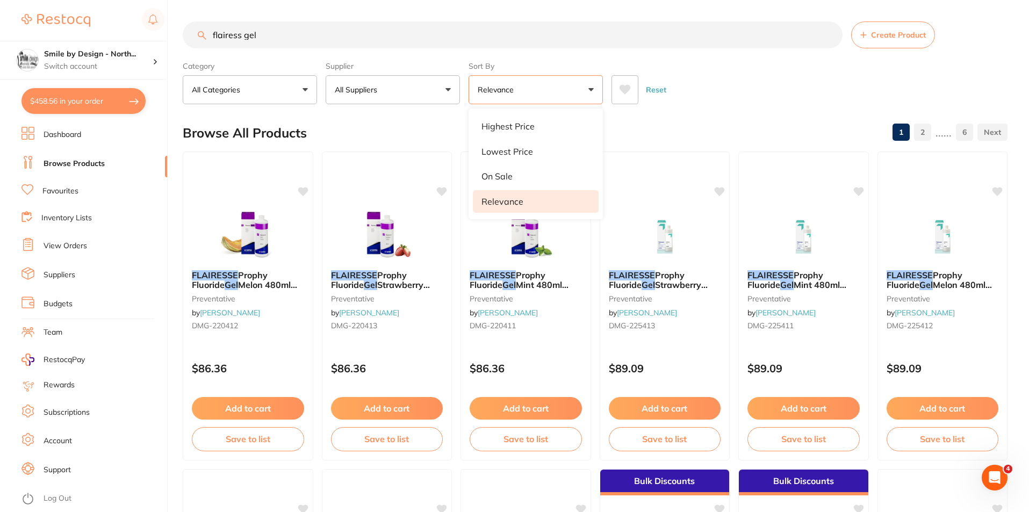
click at [767, 98] on div "Reset" at bounding box center [805, 86] width 387 height 38
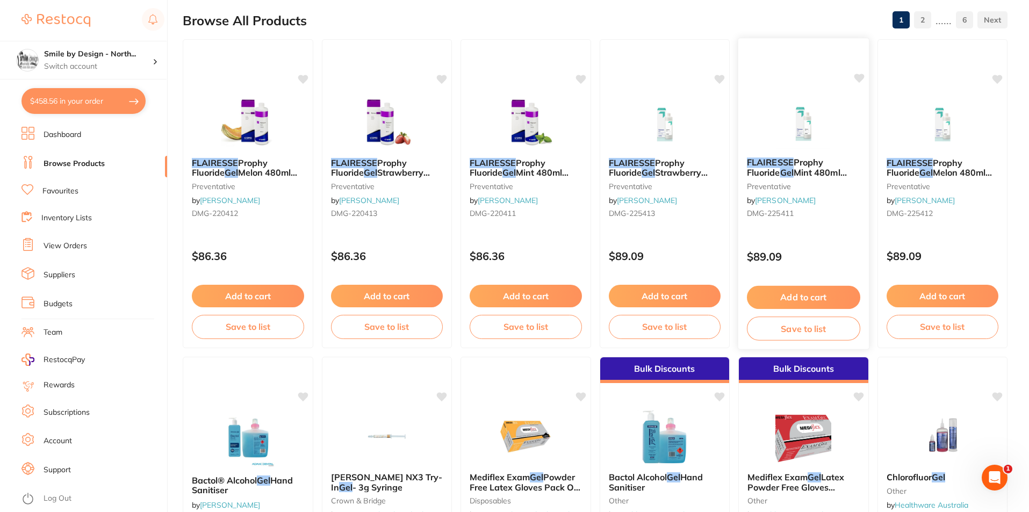
scroll to position [107, 0]
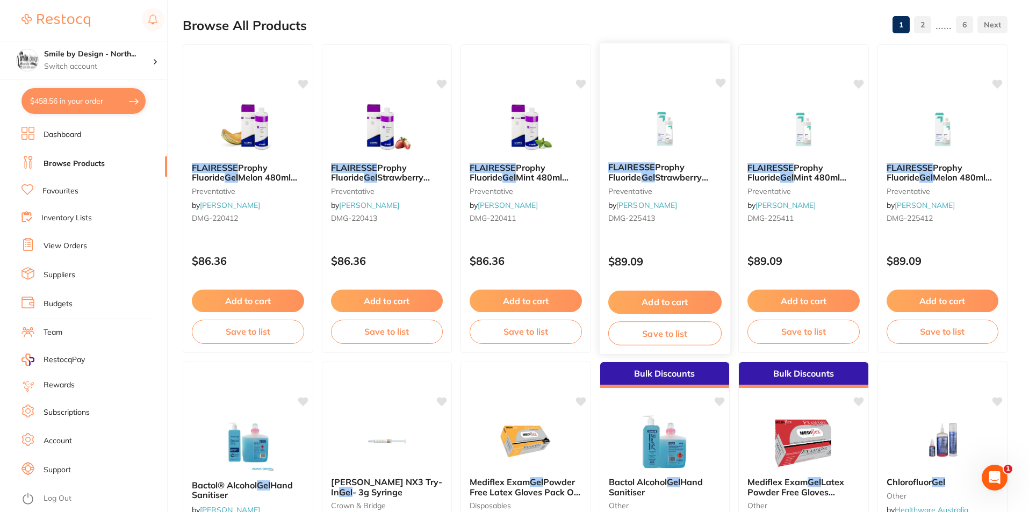
click at [681, 175] on span "Strawberry 480ml Bottle" at bounding box center [658, 182] width 100 height 21
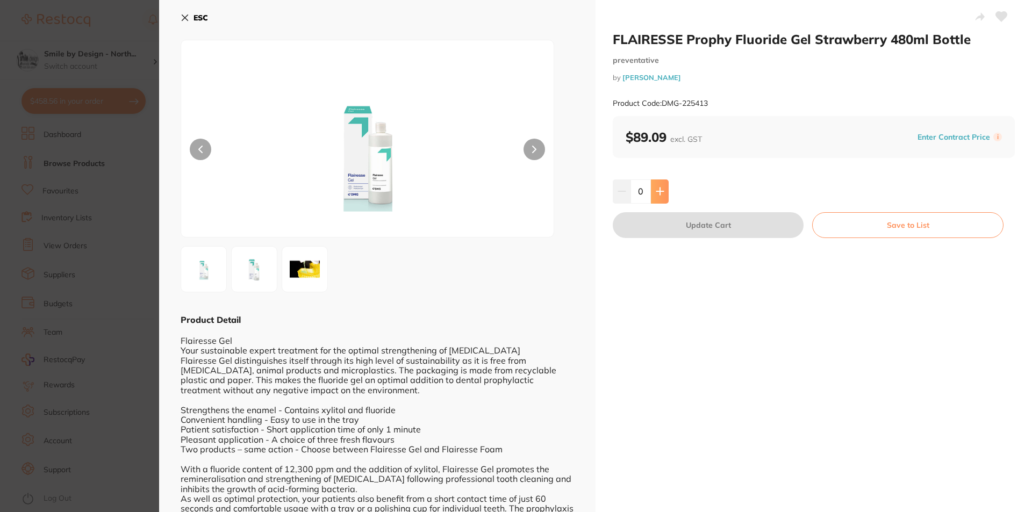
click at [658, 189] on icon at bounding box center [659, 191] width 7 height 7
type input "1"
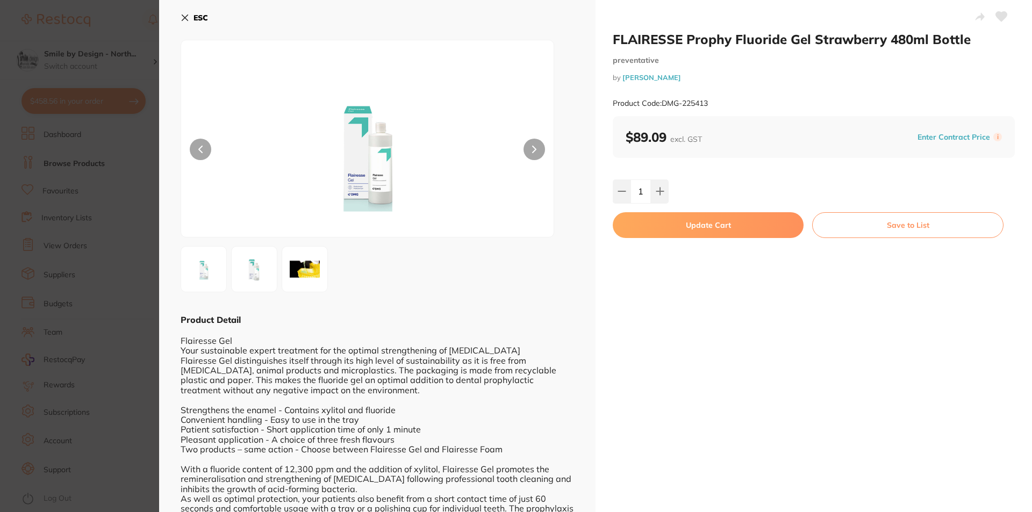
click at [687, 225] on button "Update Cart" at bounding box center [708, 225] width 191 height 26
checkbox input "false"
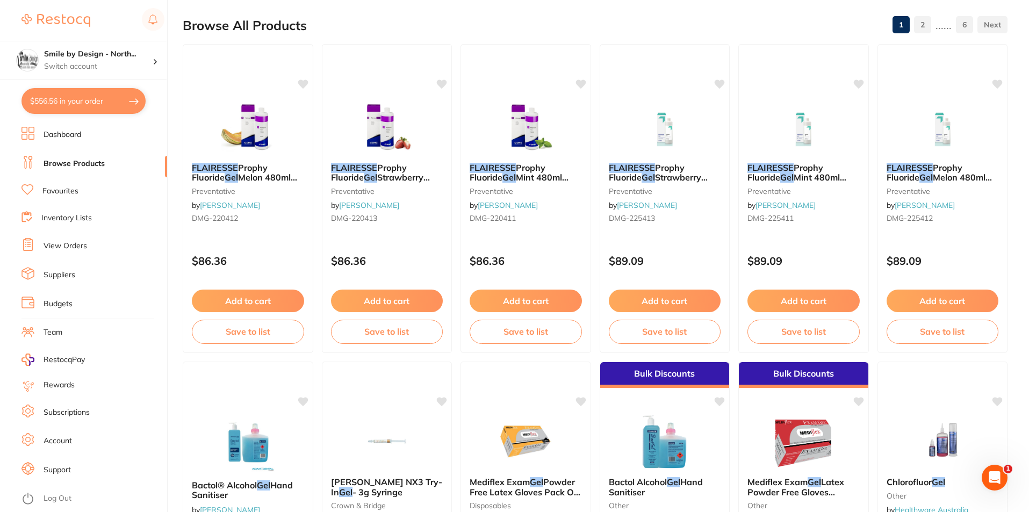
click at [62, 110] on button "$556.56 in your order" at bounding box center [83, 101] width 124 height 26
checkbox input "true"
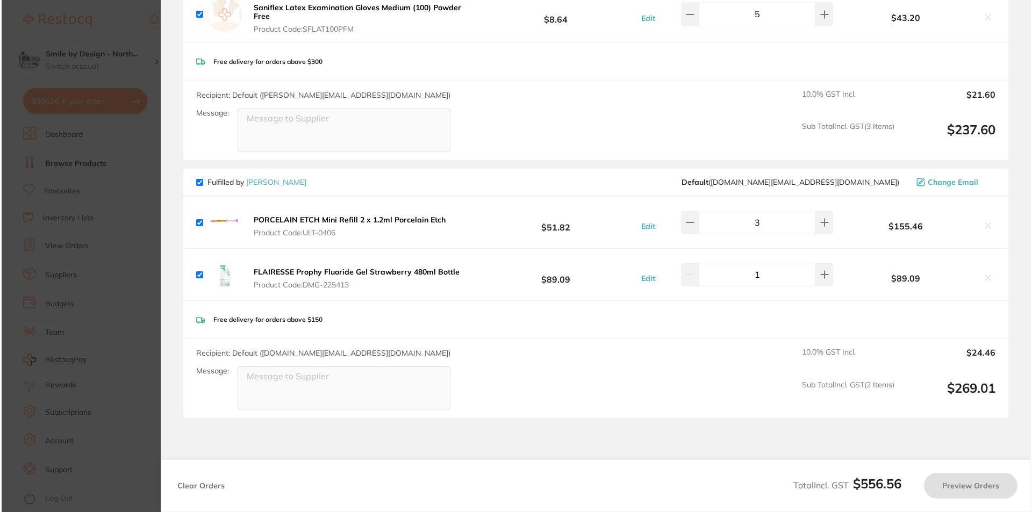
scroll to position [0, 0]
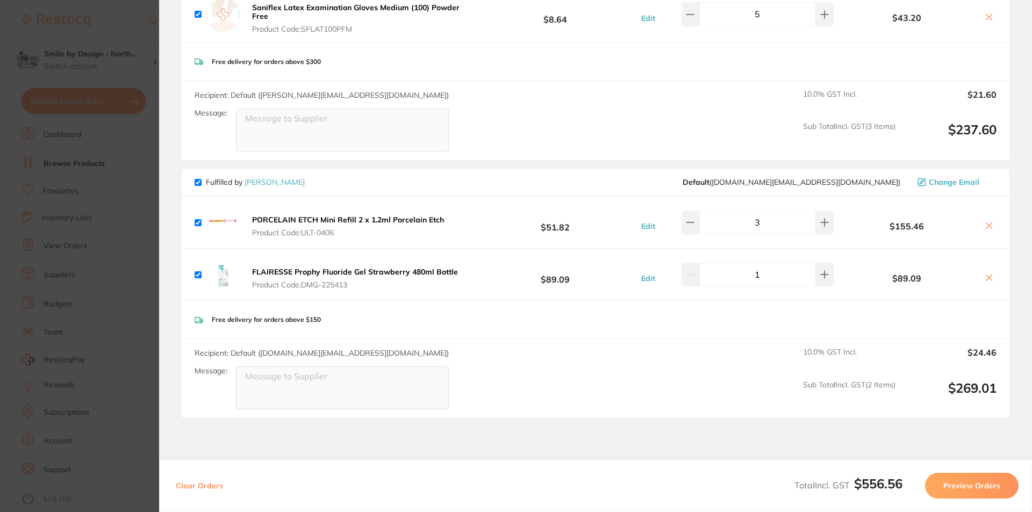
click at [112, 248] on section "Update RRP Set your pre negotiated price for this item. Item Agreed RRP (excl. …" at bounding box center [516, 256] width 1032 height 512
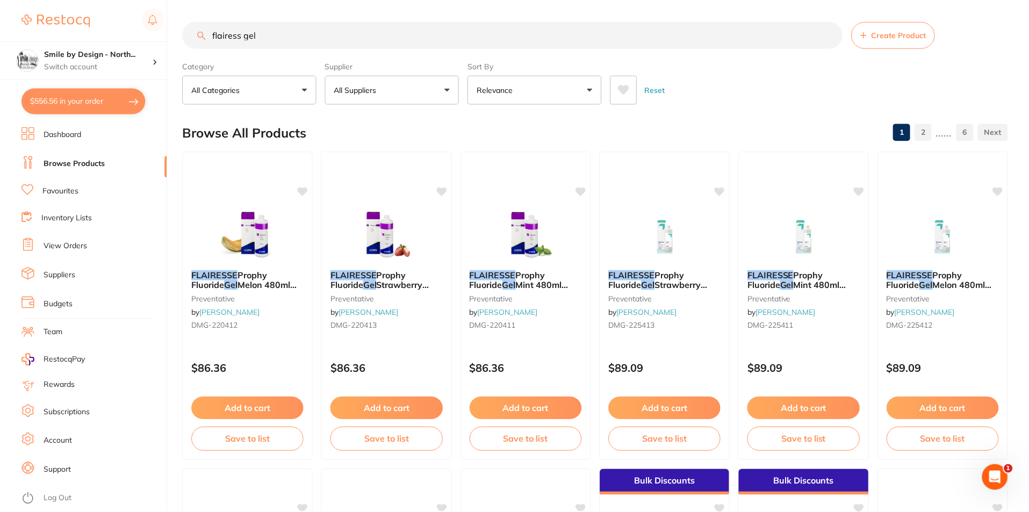
scroll to position [107, 0]
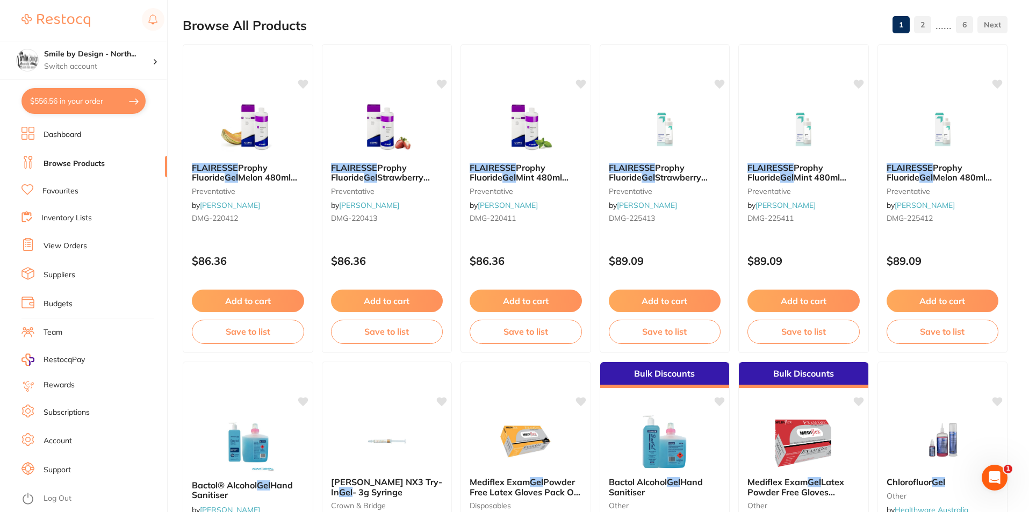
click at [88, 160] on link "Browse Products" at bounding box center [74, 164] width 61 height 11
